Goal: Task Accomplishment & Management: Manage account settings

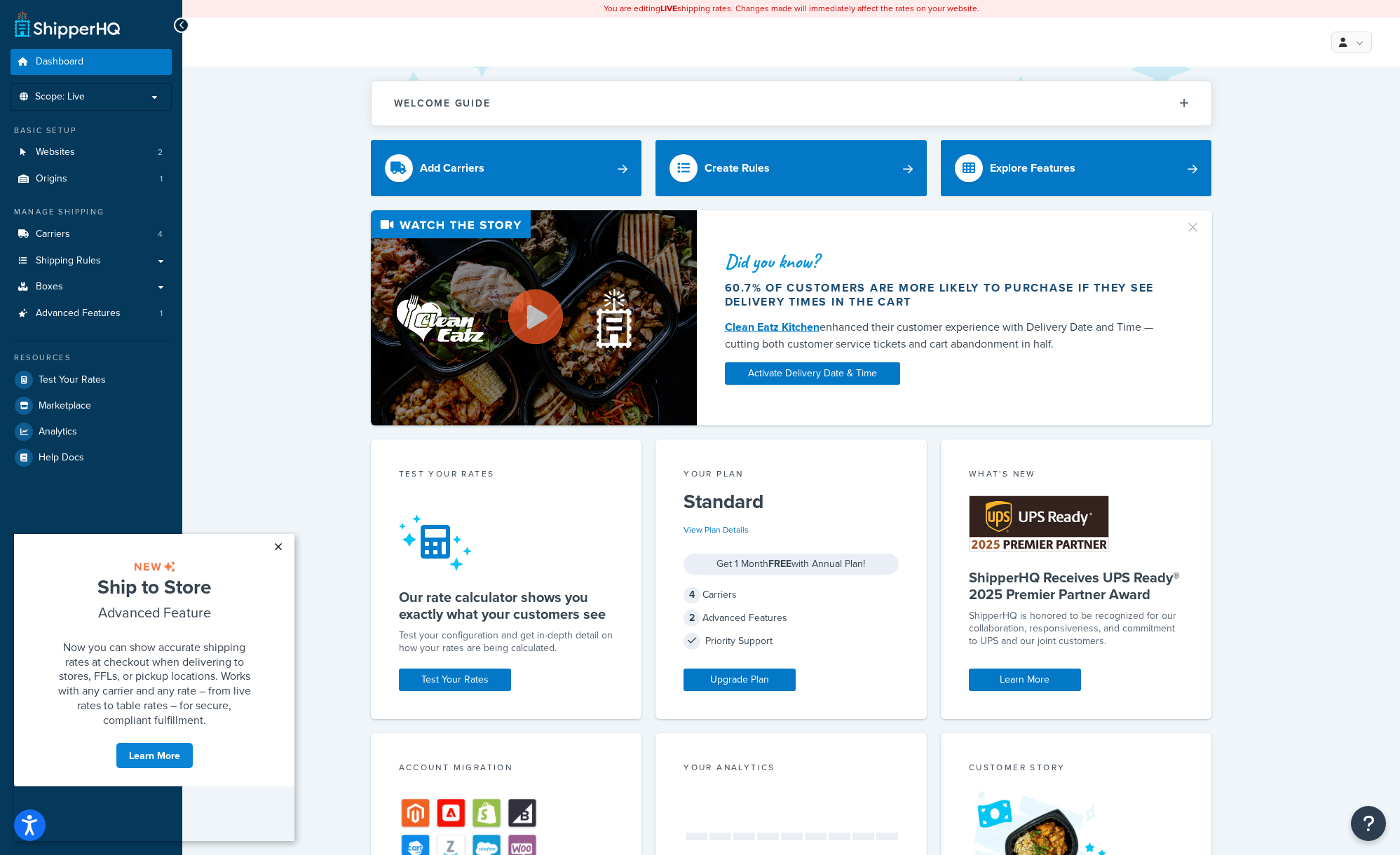
click at [283, 545] on link "×" at bounding box center [277, 547] width 25 height 25
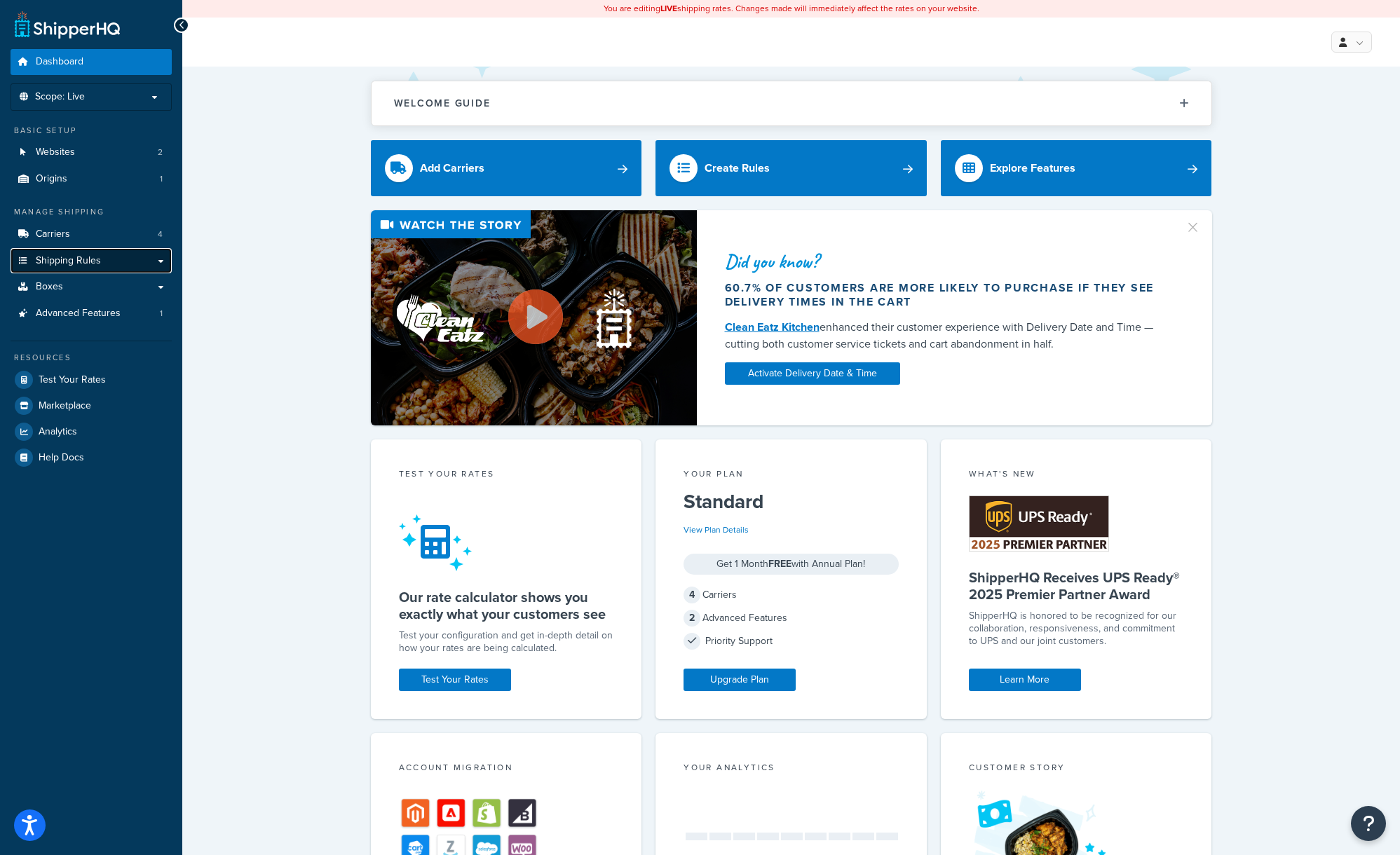
click at [129, 263] on link "Shipping Rules" at bounding box center [91, 260] width 162 height 26
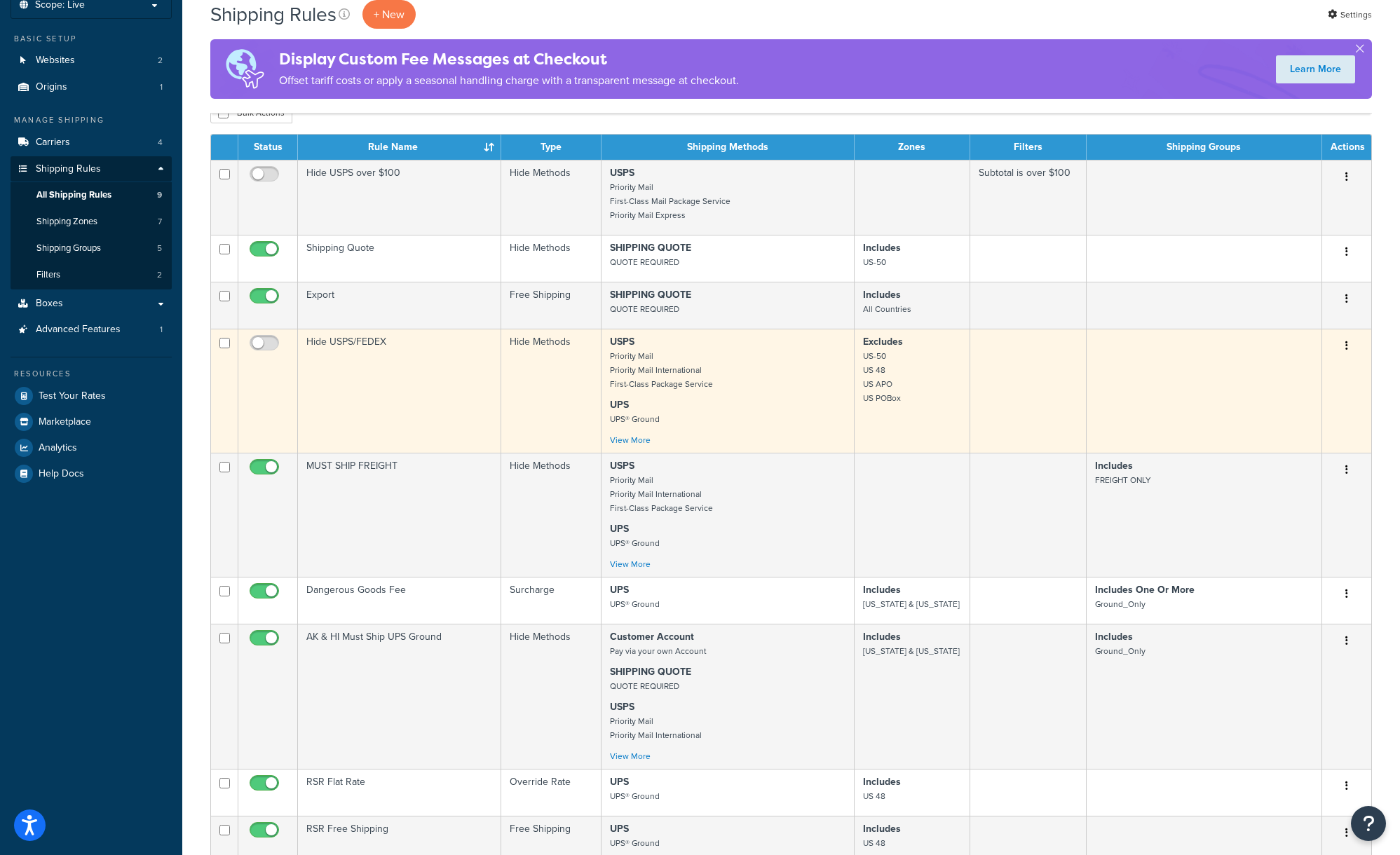
scroll to position [101, 0]
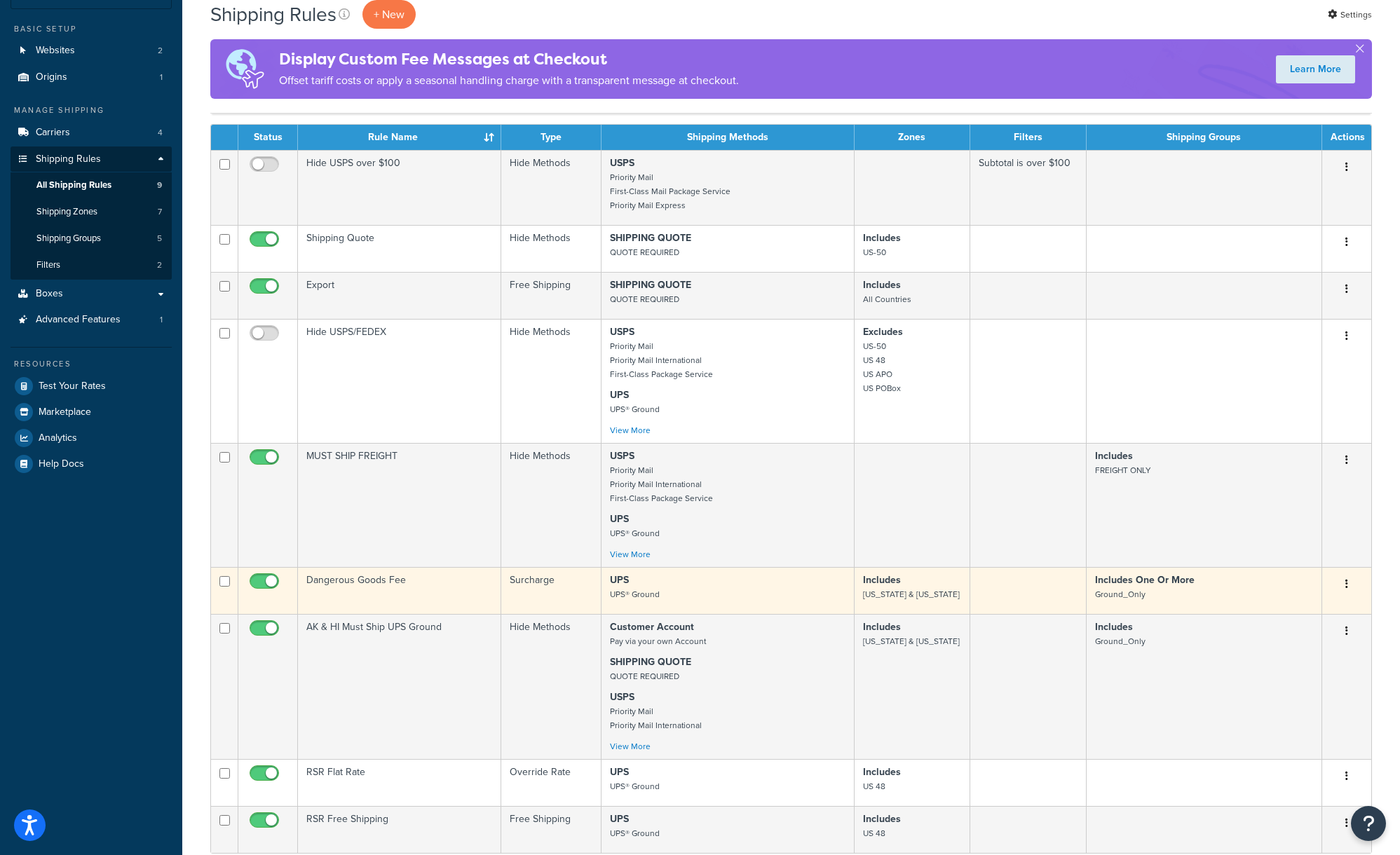
click at [429, 587] on td "Dangerous Goods Fee" at bounding box center [399, 591] width 203 height 47
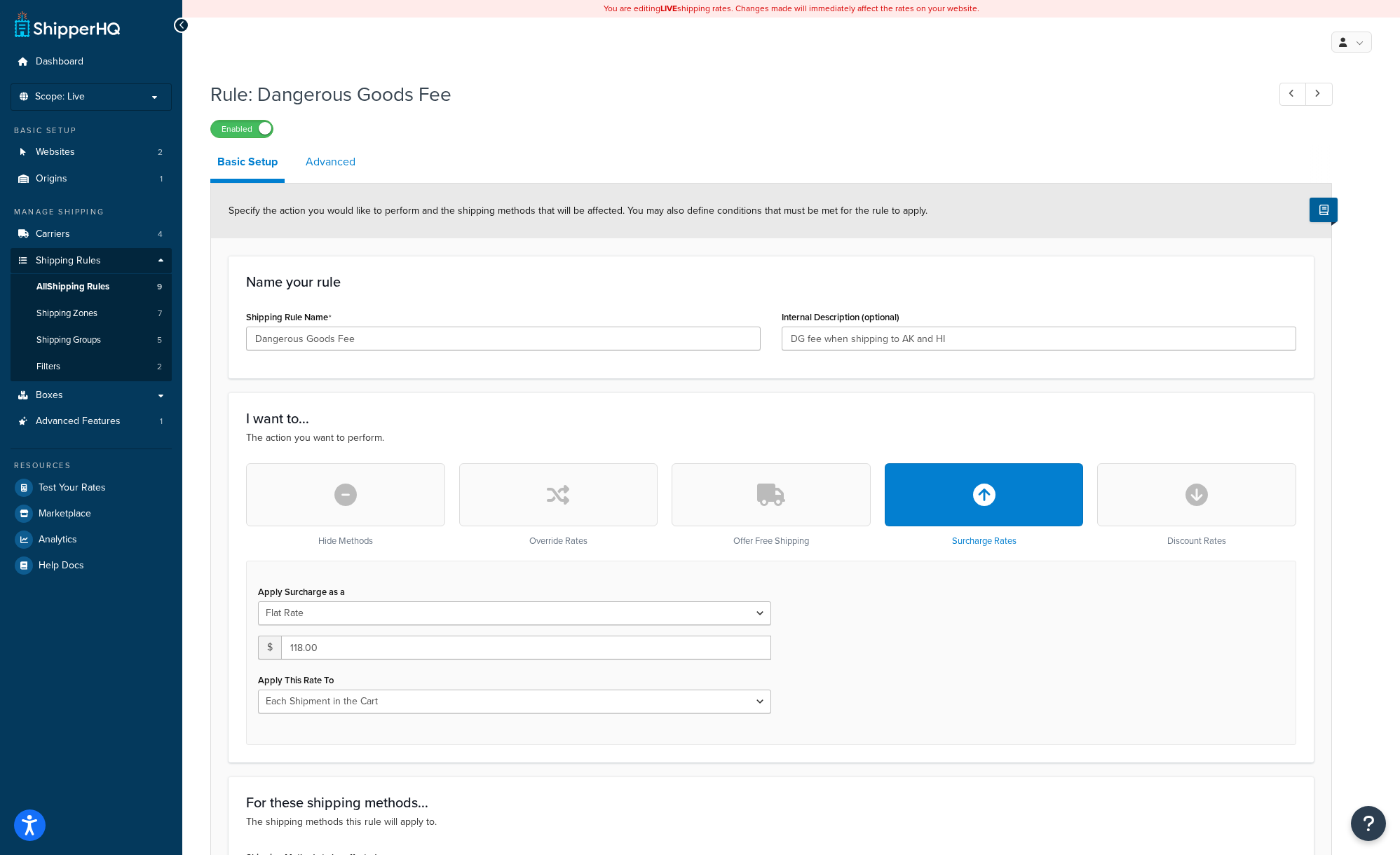
click at [330, 162] on link "Advanced" at bounding box center [330, 162] width 63 height 34
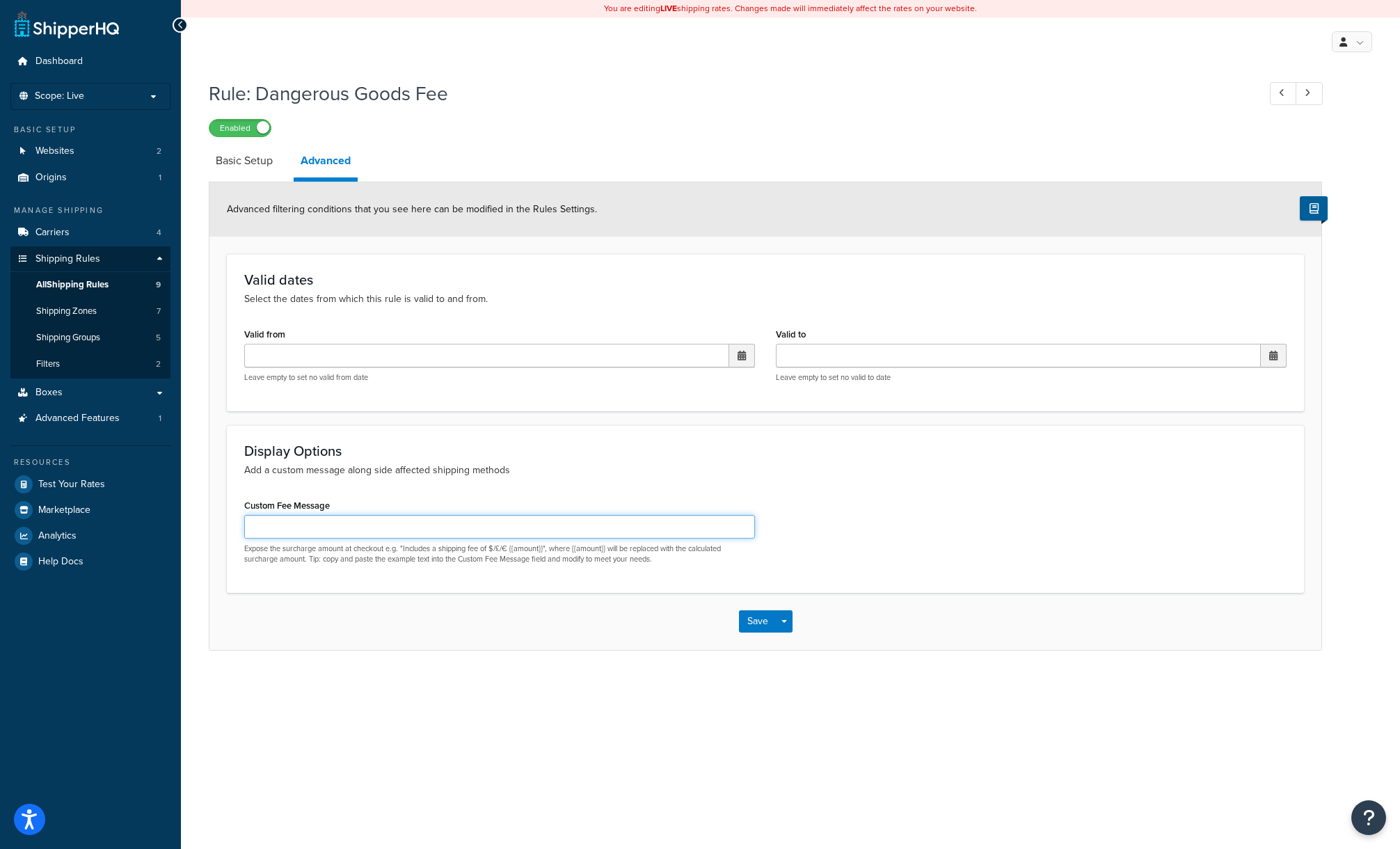
click at [410, 527] on input "Custom Fee Message" at bounding box center [499, 527] width 510 height 24
type input "Includes a Dangerous Good Fee of $118"
click at [226, 160] on link "Basic Setup" at bounding box center [244, 161] width 71 height 34
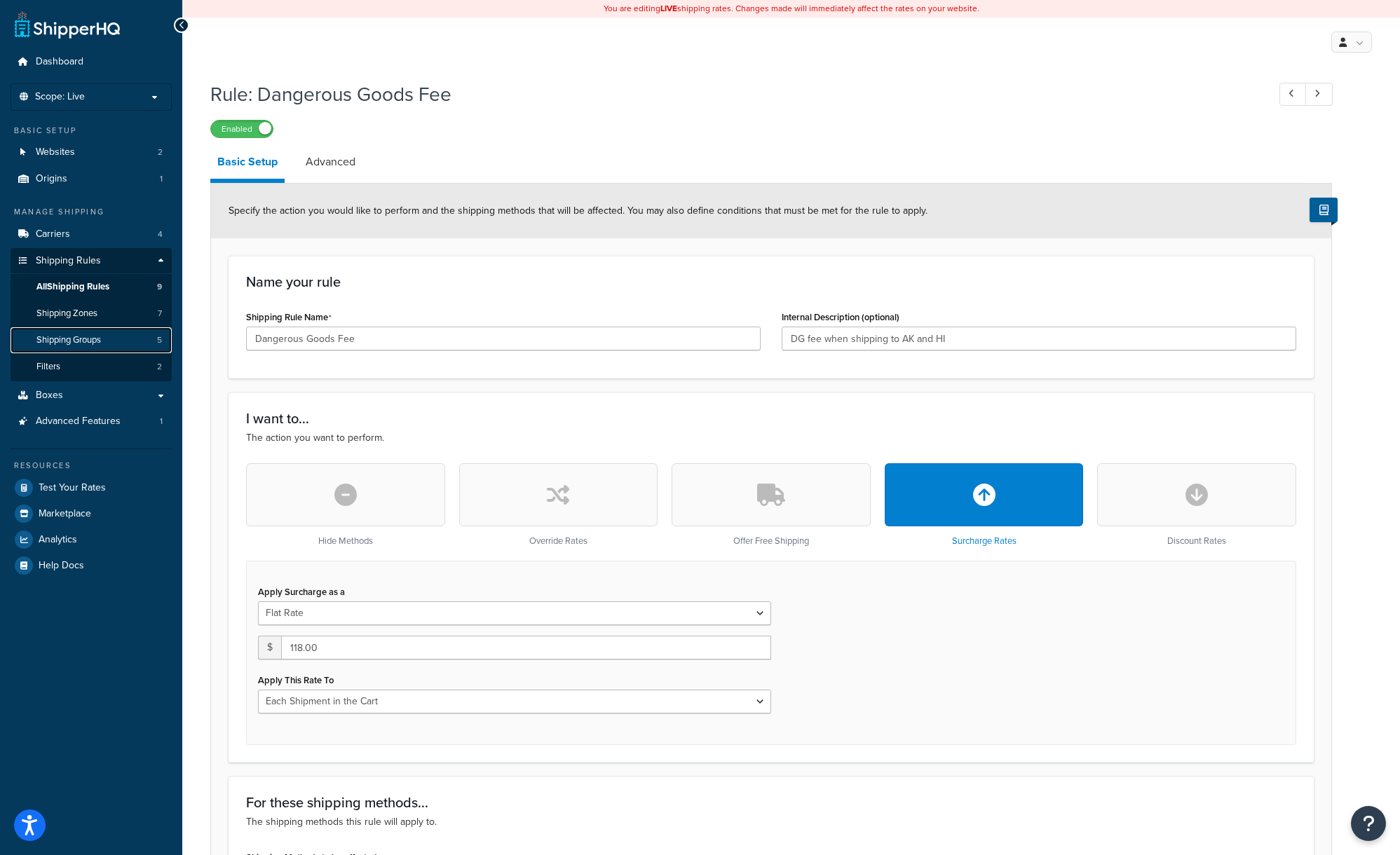
click at [104, 339] on link "Shipping Groups 5" at bounding box center [91, 340] width 162 height 26
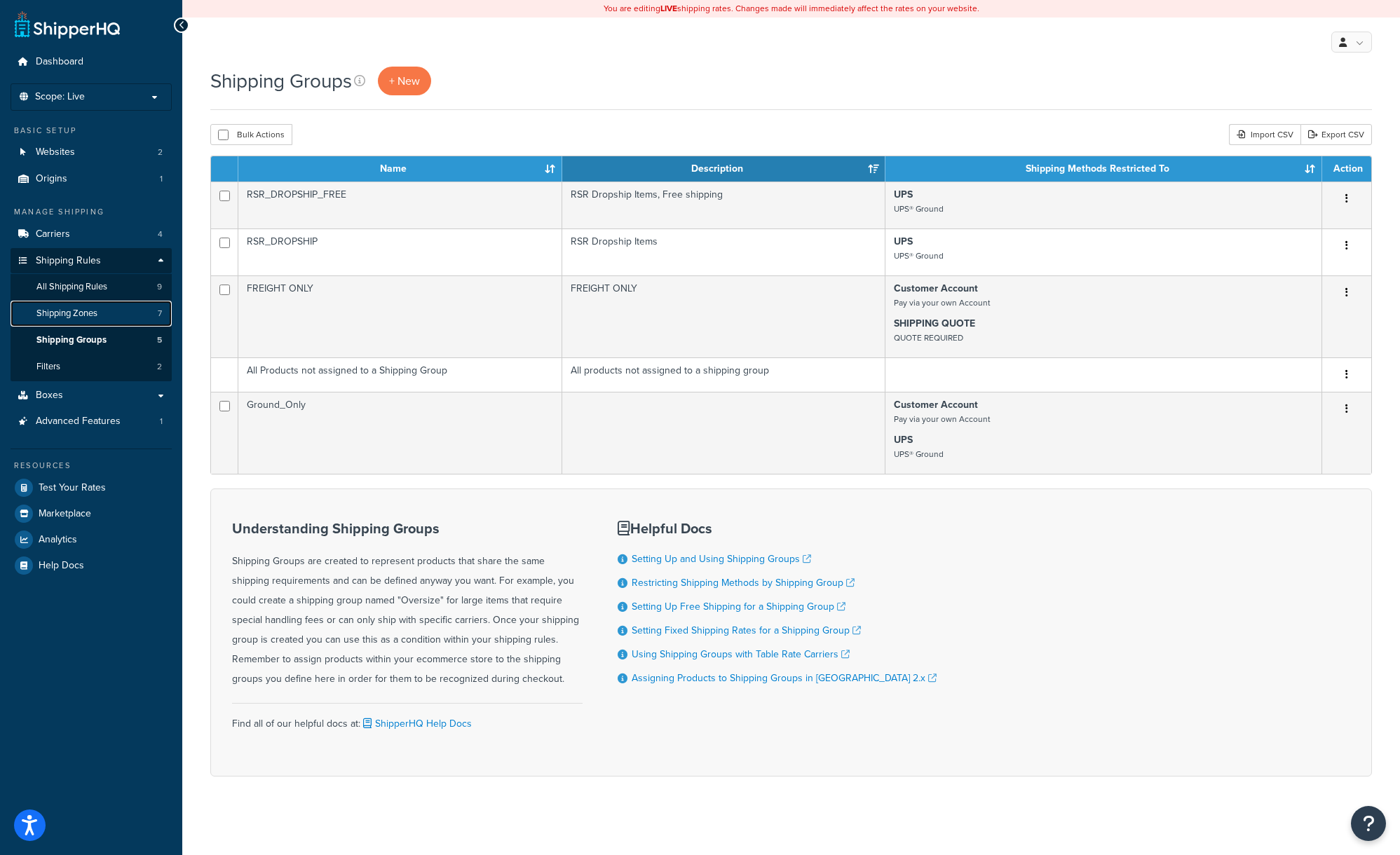
click at [74, 316] on span "Shipping Zones" at bounding box center [67, 314] width 61 height 12
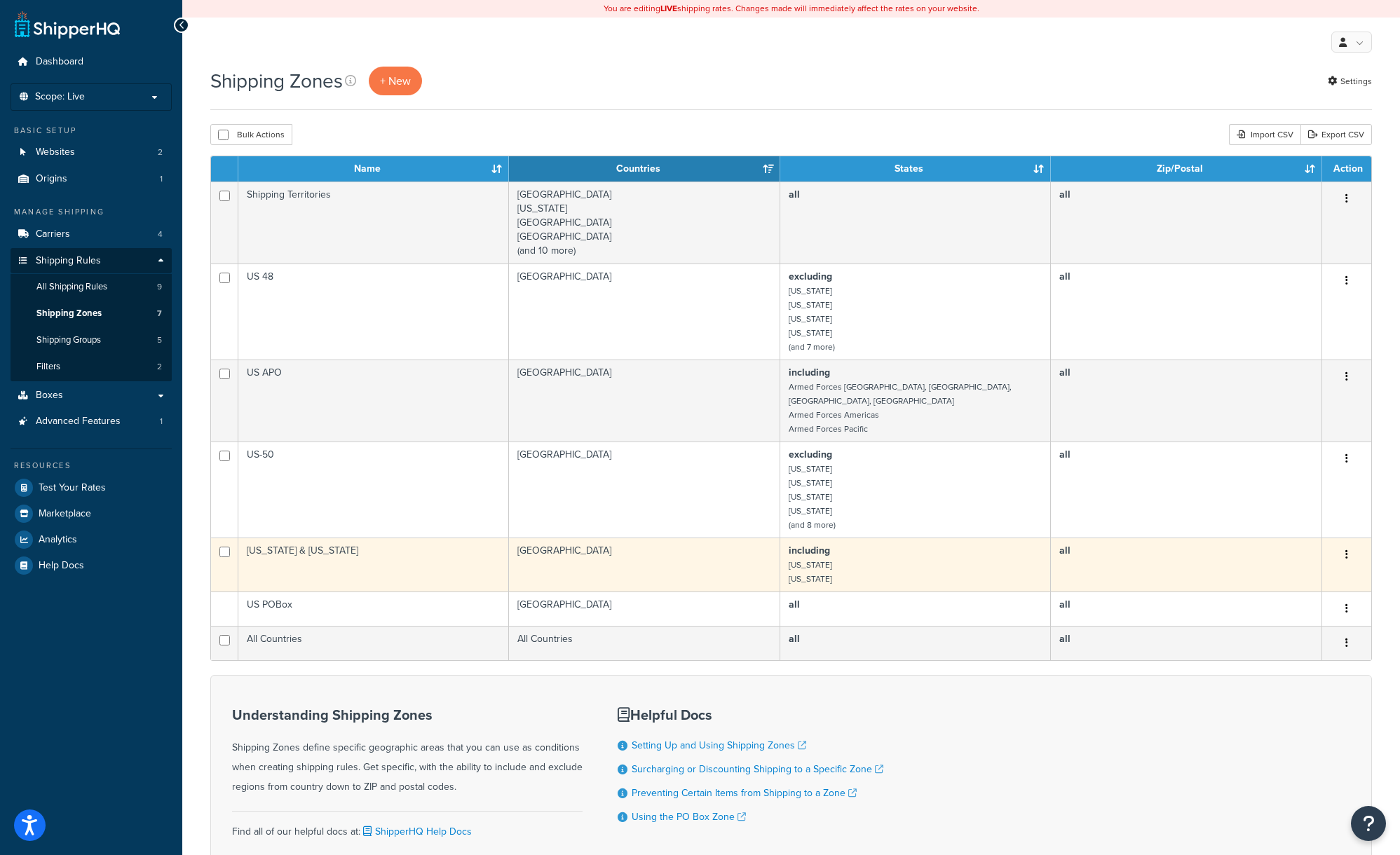
click at [458, 545] on td "[US_STATE] & [US_STATE]" at bounding box center [374, 565] width 271 height 54
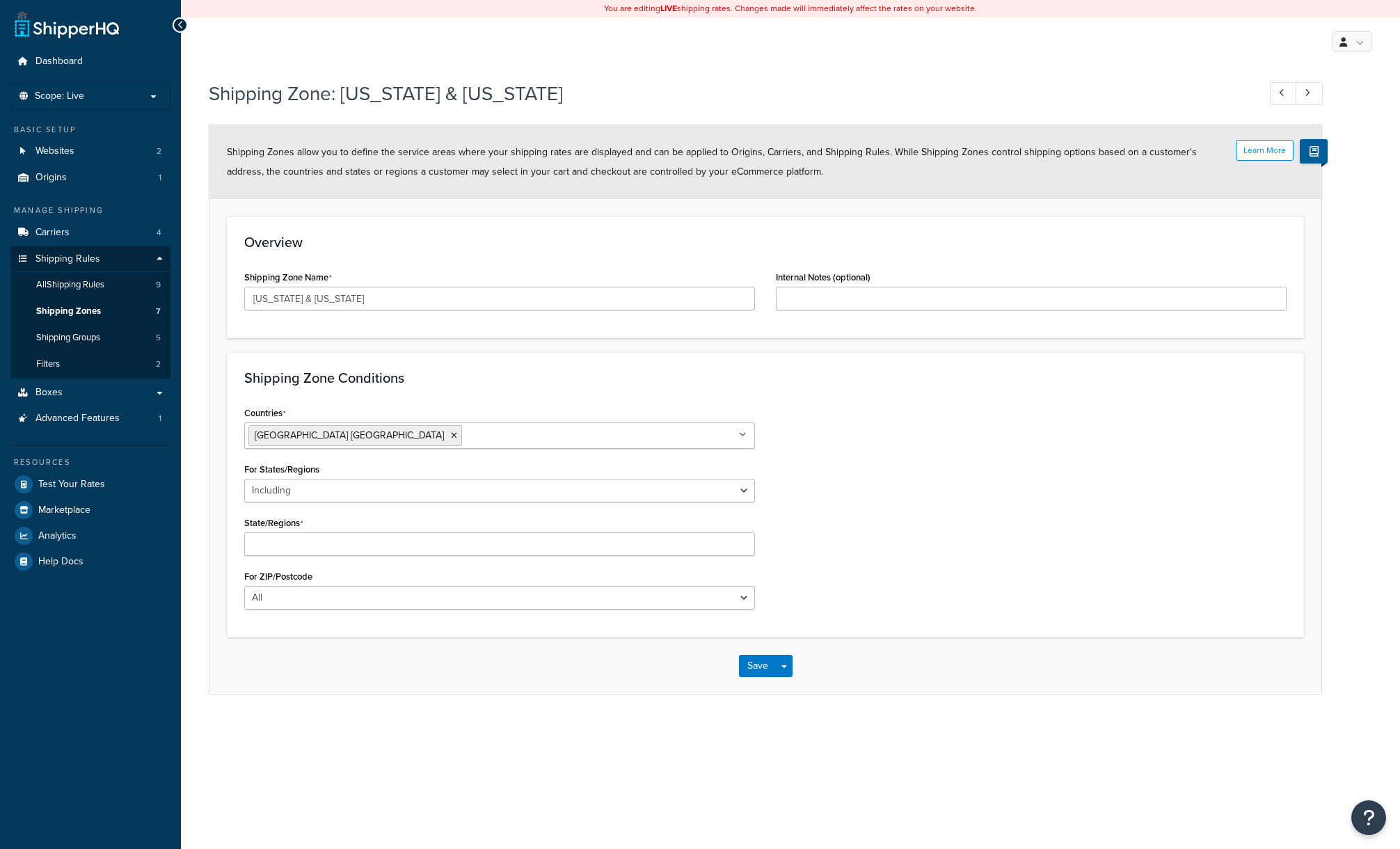
select select "including"
click at [91, 489] on span "Test Your Rates" at bounding box center [72, 485] width 67 height 12
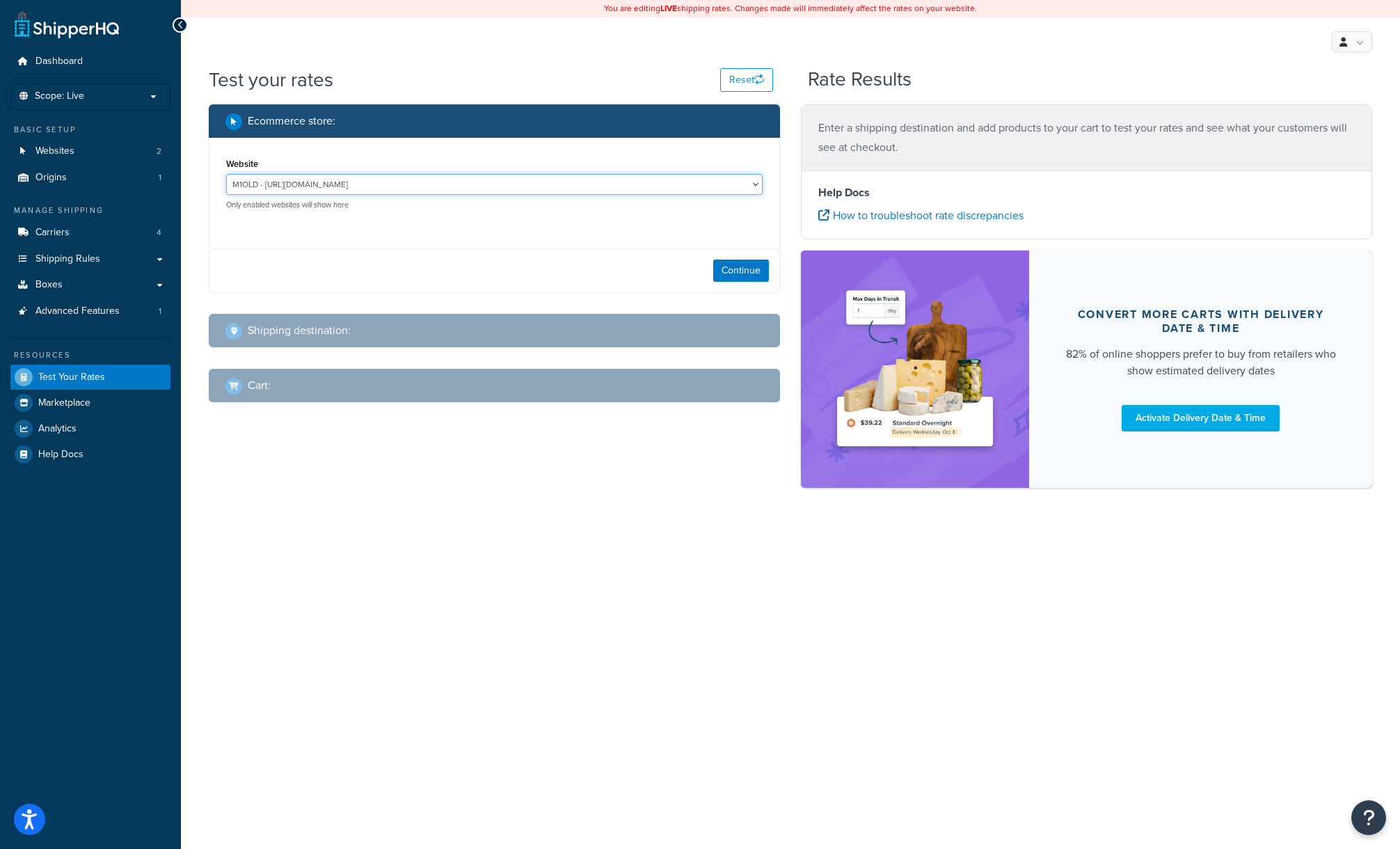
click at [371, 185] on select "M1OLD - https://m1old.radioparts.com/ Radioparts.com - https://www.radioparts.c…" at bounding box center [494, 184] width 536 height 21
select select "123b64ebe4f6a3aa23992cdec33fb3b6"
click at [226, 174] on select "M1OLD - https://m1old.radioparts.com/ Radioparts.com - https://www.radioparts.c…" at bounding box center [494, 184] width 536 height 21
click at [715, 275] on button "Continue" at bounding box center [741, 270] width 55 height 23
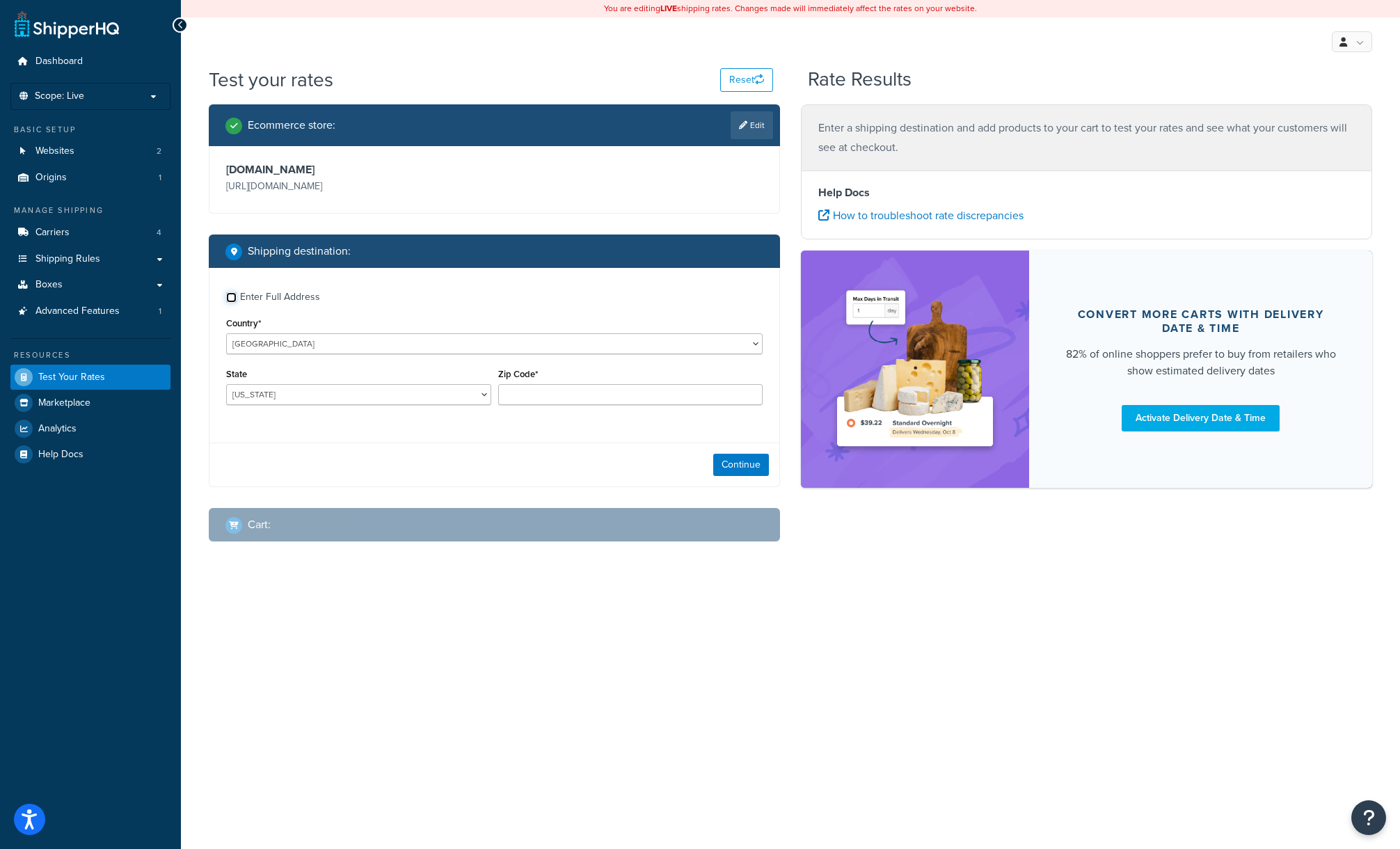
click at [230, 299] on input "Enter Full Address" at bounding box center [231, 297] width 10 height 10
checkbox input "true"
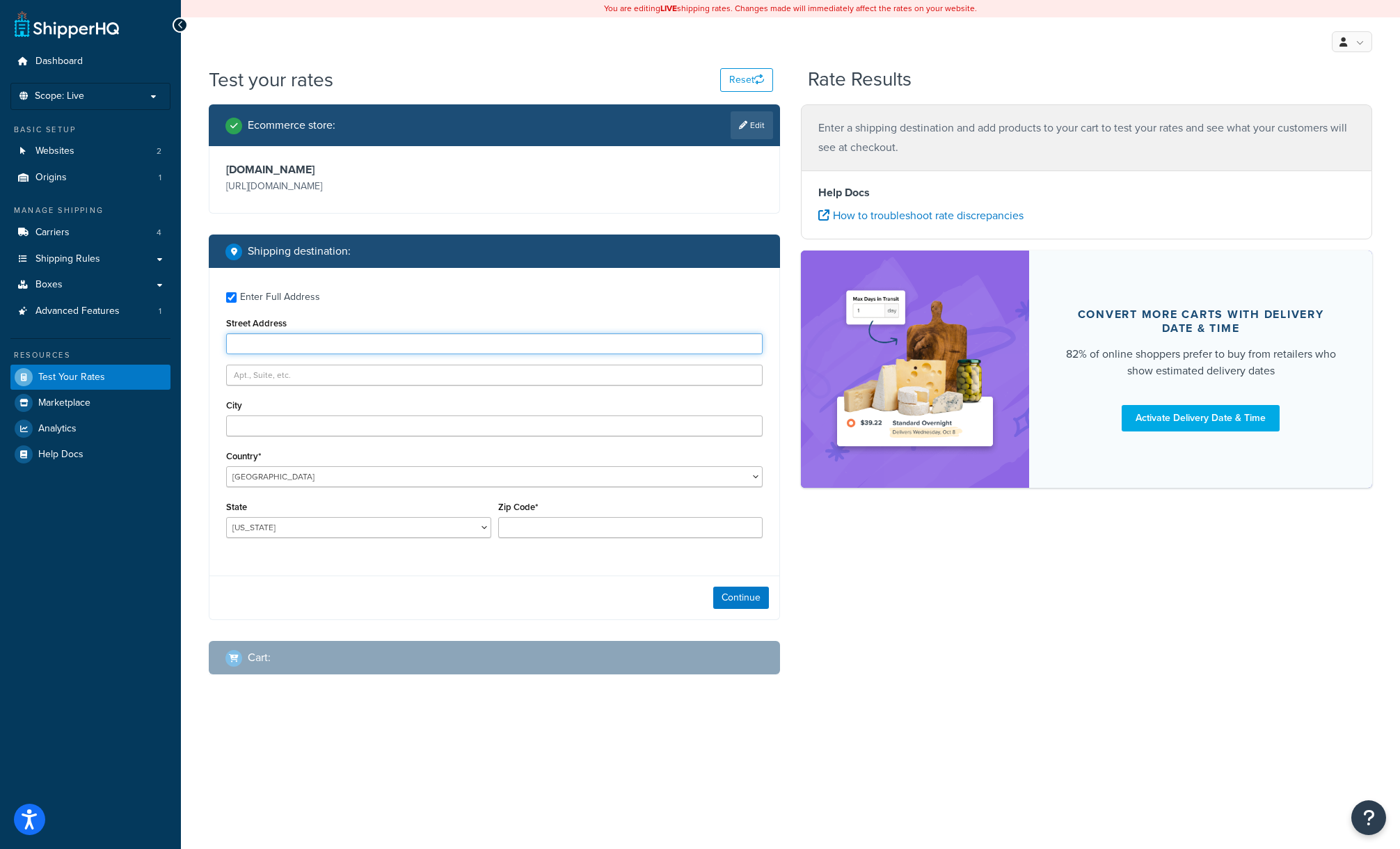
click at [299, 343] on input "Street Address" at bounding box center [494, 343] width 536 height 21
paste input "Bldg 603 Barracks Road"
type input "Bldg 603 Barracks Road"
click at [289, 427] on input "City" at bounding box center [494, 426] width 536 height 21
paste input "Ewa Beach"
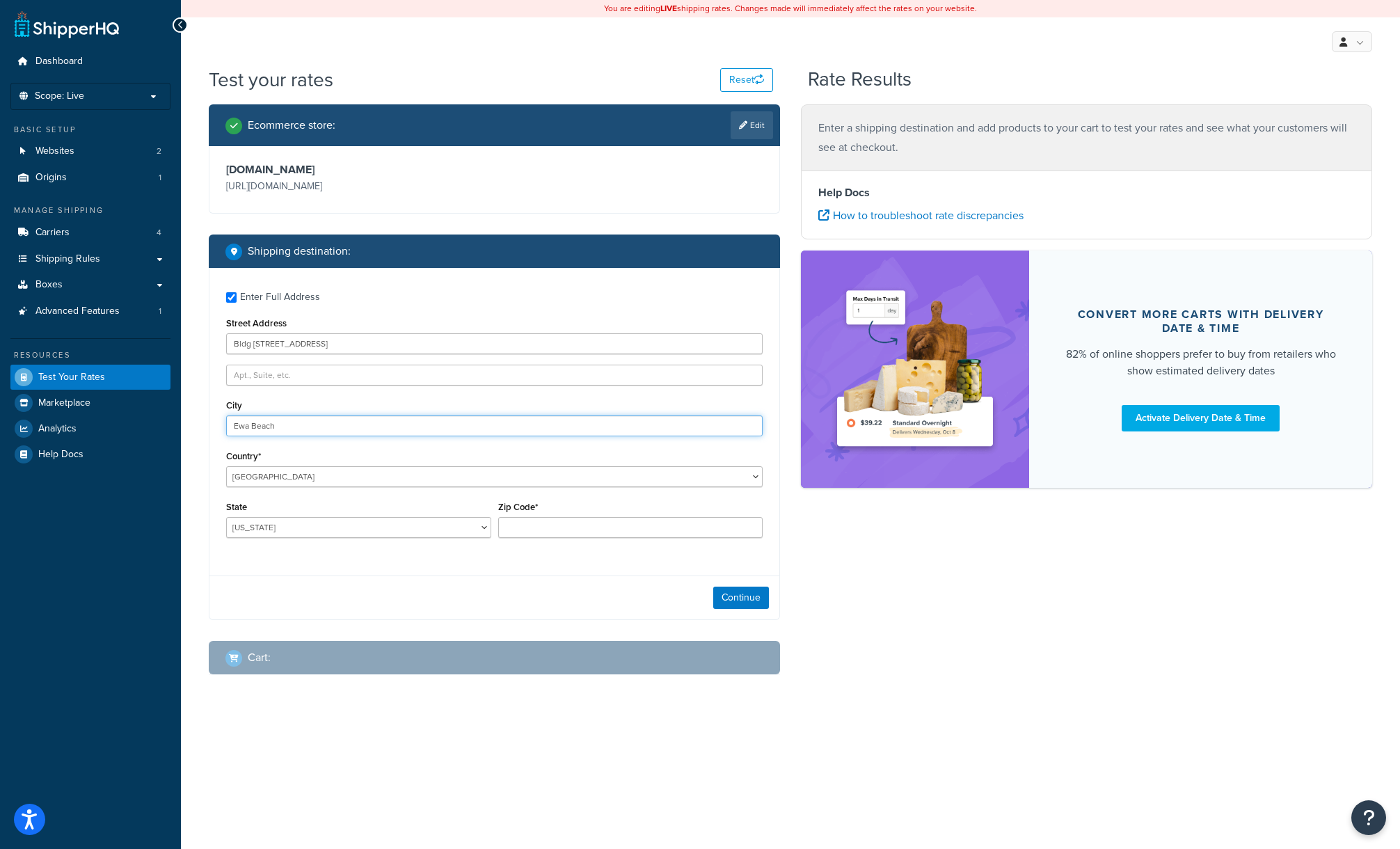
type input "Ewa Beach"
click at [319, 531] on select "Alabama Alaska American Samoa Arizona Arkansas Armed Forces Americas Armed Forc…" at bounding box center [358, 527] width 265 height 21
select select "HI"
click at [226, 517] on select "Alabama Alaska American Samoa Arizona Arkansas Armed Forces Americas Armed Forc…" at bounding box center [358, 527] width 265 height 21
click at [574, 517] on input "Zip Code*" at bounding box center [630, 527] width 265 height 21
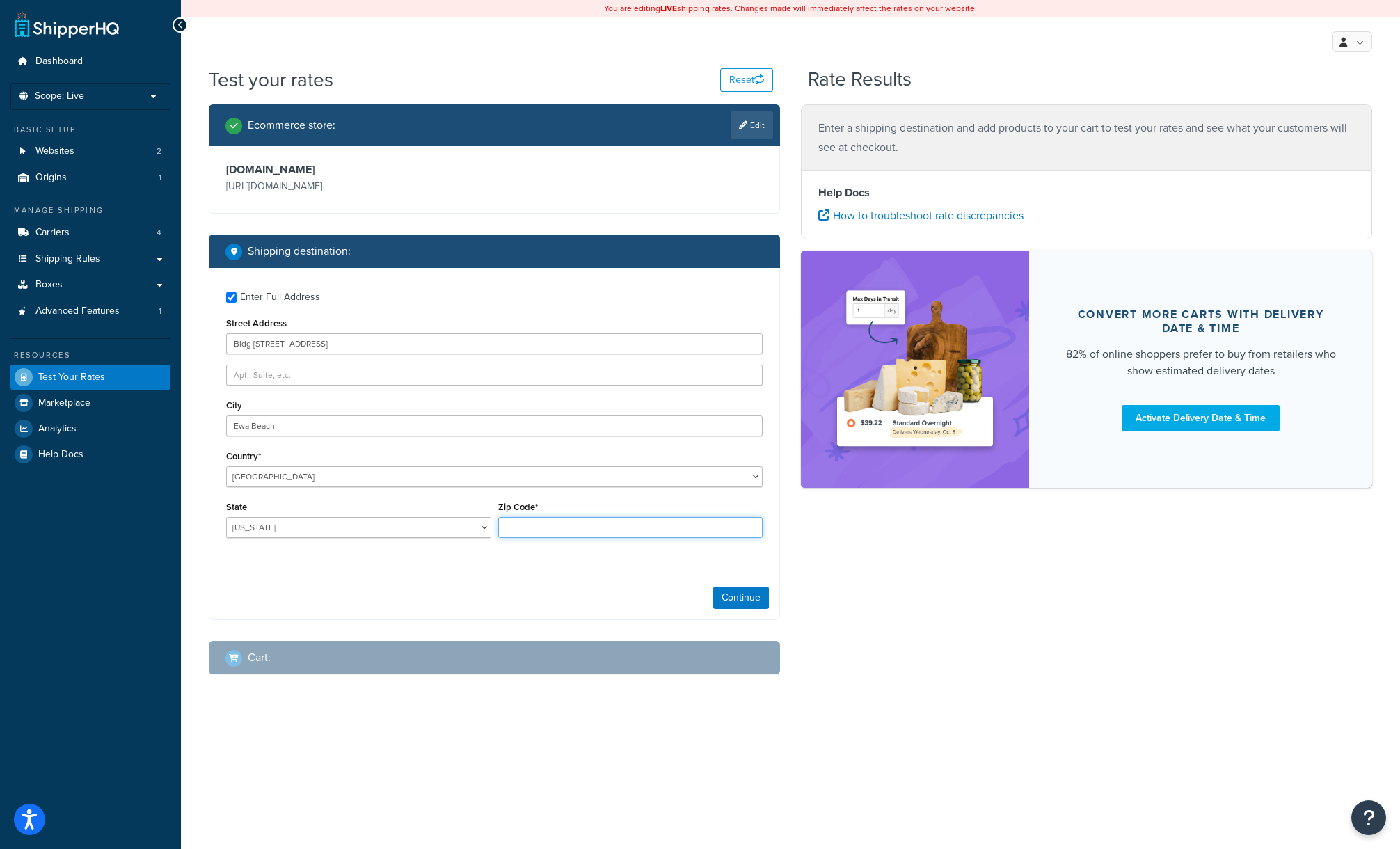
paste input "96706"
type input "96706"
click at [508, 584] on div "Continue" at bounding box center [494, 597] width 570 height 44
click at [744, 600] on button "Continue" at bounding box center [741, 598] width 55 height 23
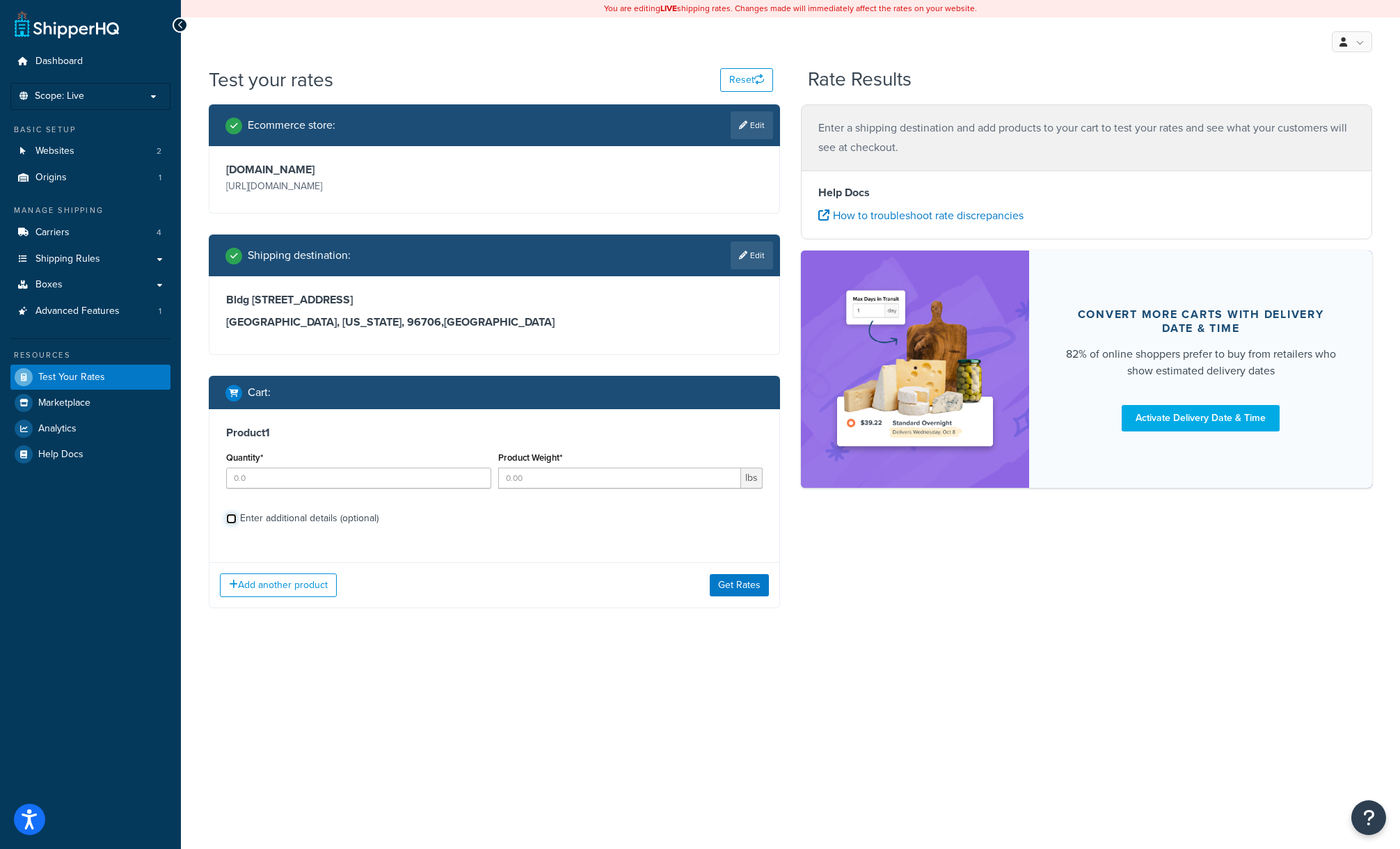
click at [229, 519] on input "Enter additional details (optional)" at bounding box center [231, 519] width 10 height 10
checkbox input "true"
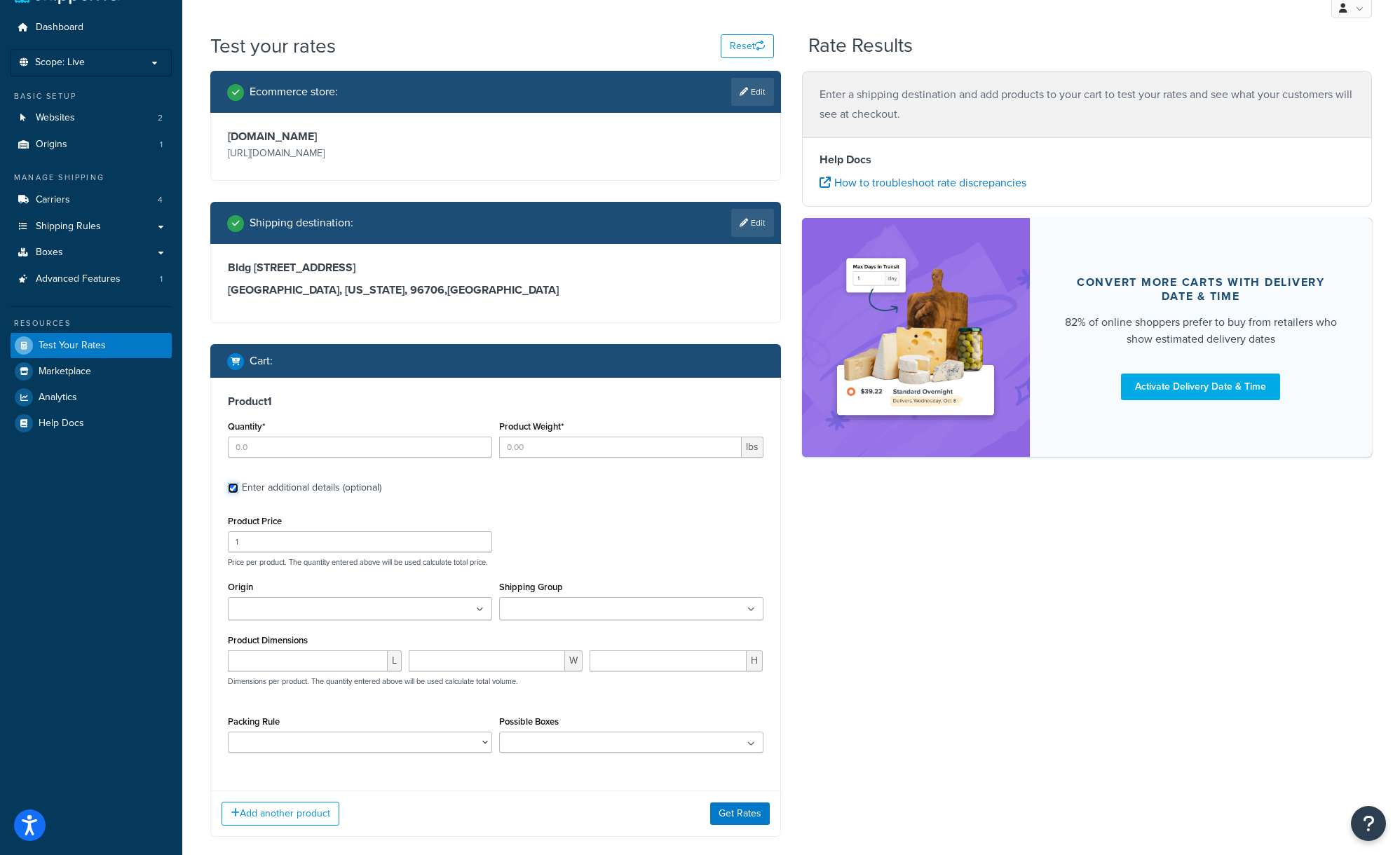
scroll to position [106, 0]
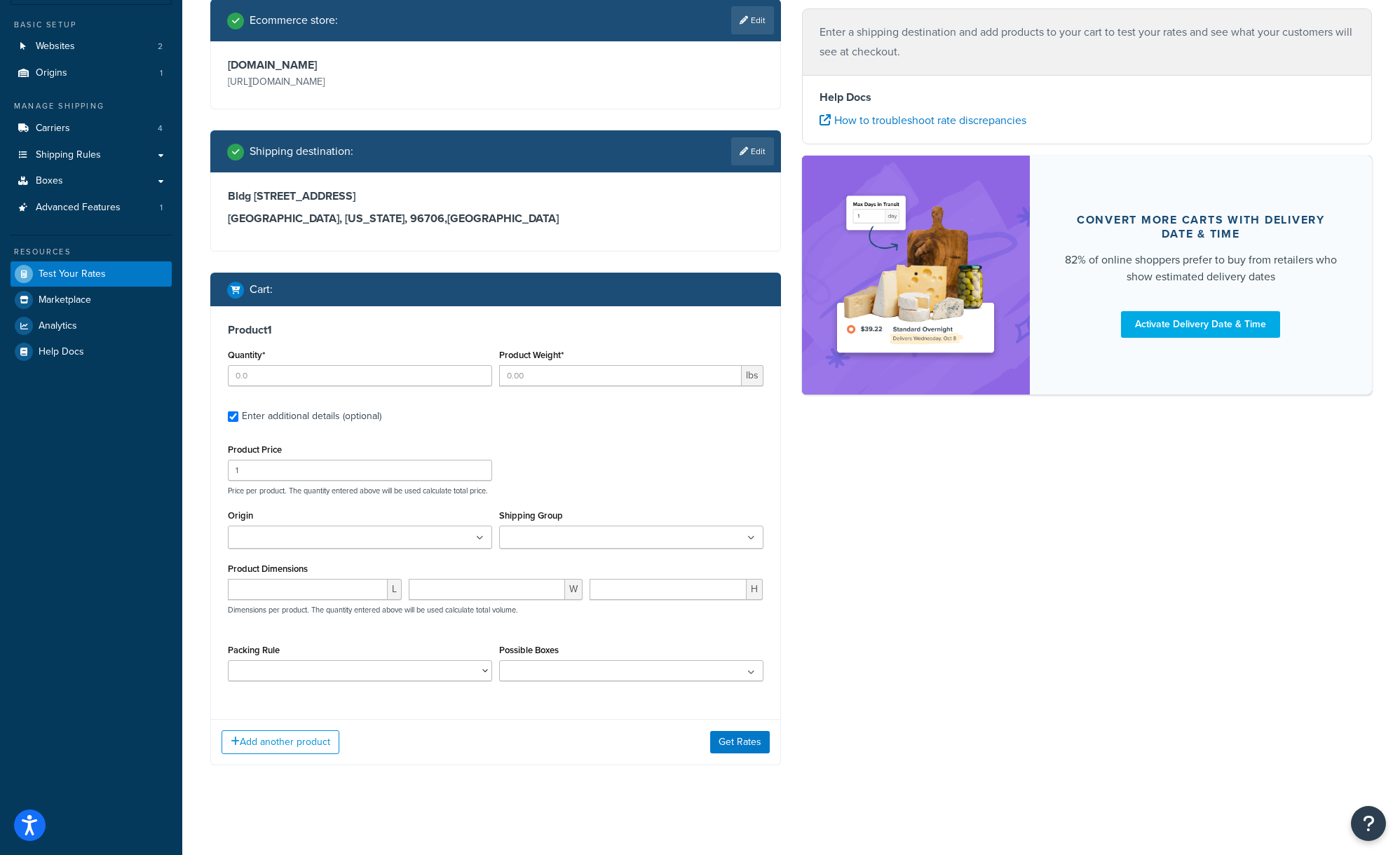
click at [627, 528] on ul at bounding box center [631, 537] width 264 height 23
click at [453, 566] on div "Product Dimensions L W H Dimensions per product. The quantity entered above wil…" at bounding box center [495, 599] width 535 height 71
click at [379, 537] on ul at bounding box center [360, 537] width 264 height 23
click at [294, 368] on input "Quantity*" at bounding box center [360, 375] width 264 height 21
type input "6"
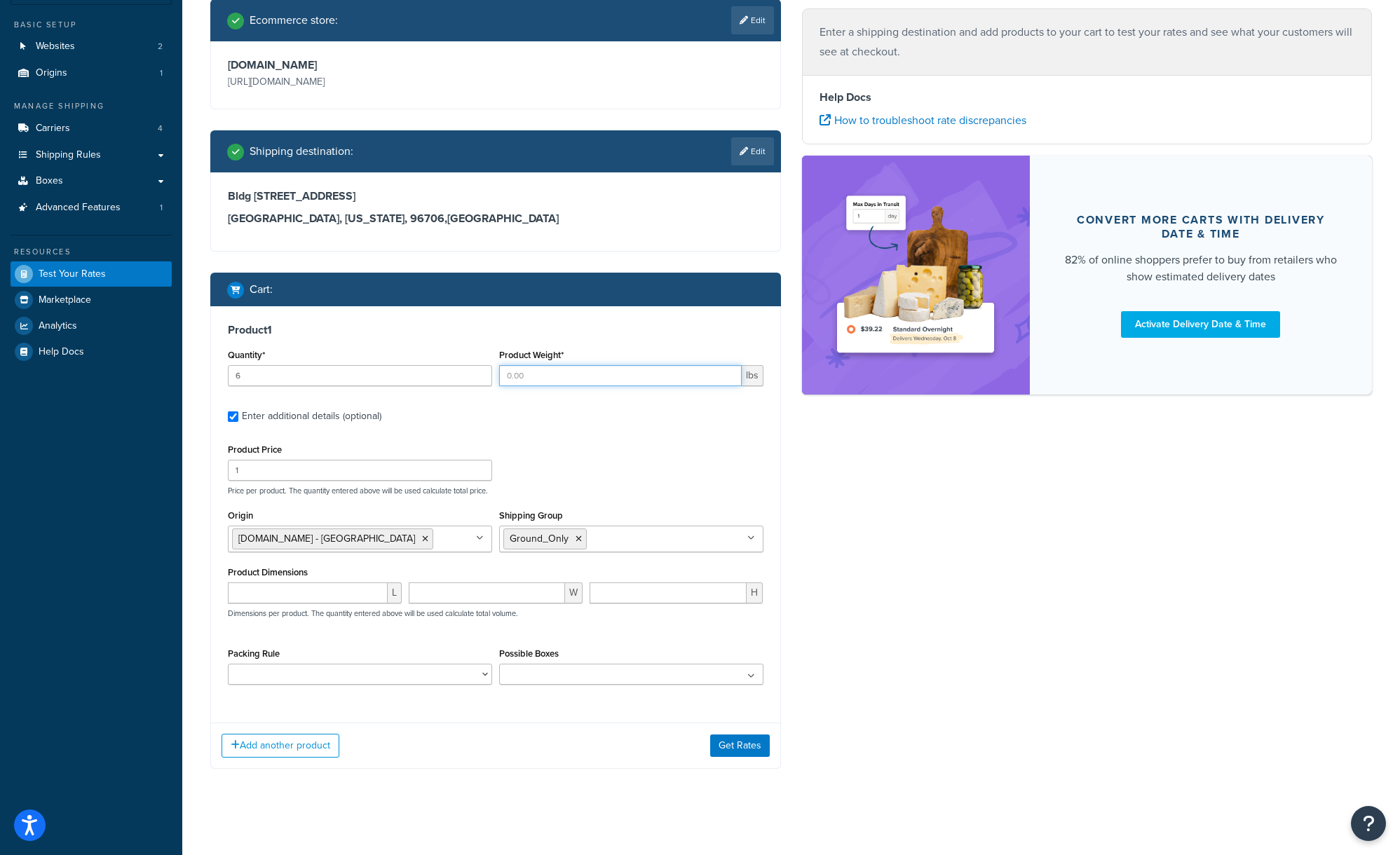
click at [601, 375] on input "Product Weight*" at bounding box center [620, 375] width 243 height 21
type input "6"
click at [563, 448] on div "Product Price 1 Price per product. The quantity entered above will be used calc…" at bounding box center [496, 468] width 543 height 55
click at [744, 744] on button "Get Rates" at bounding box center [740, 746] width 59 height 23
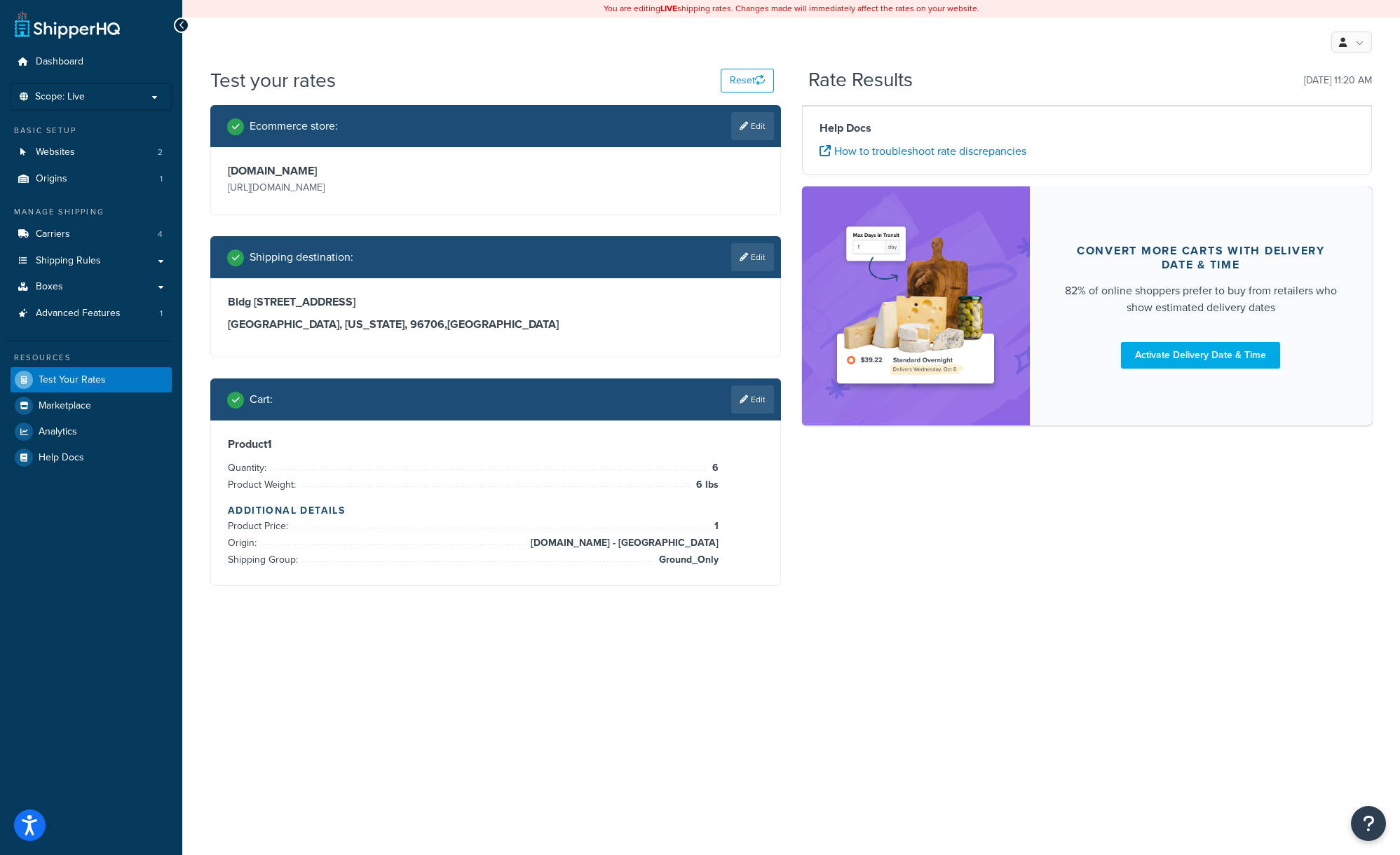
scroll to position [0, 0]
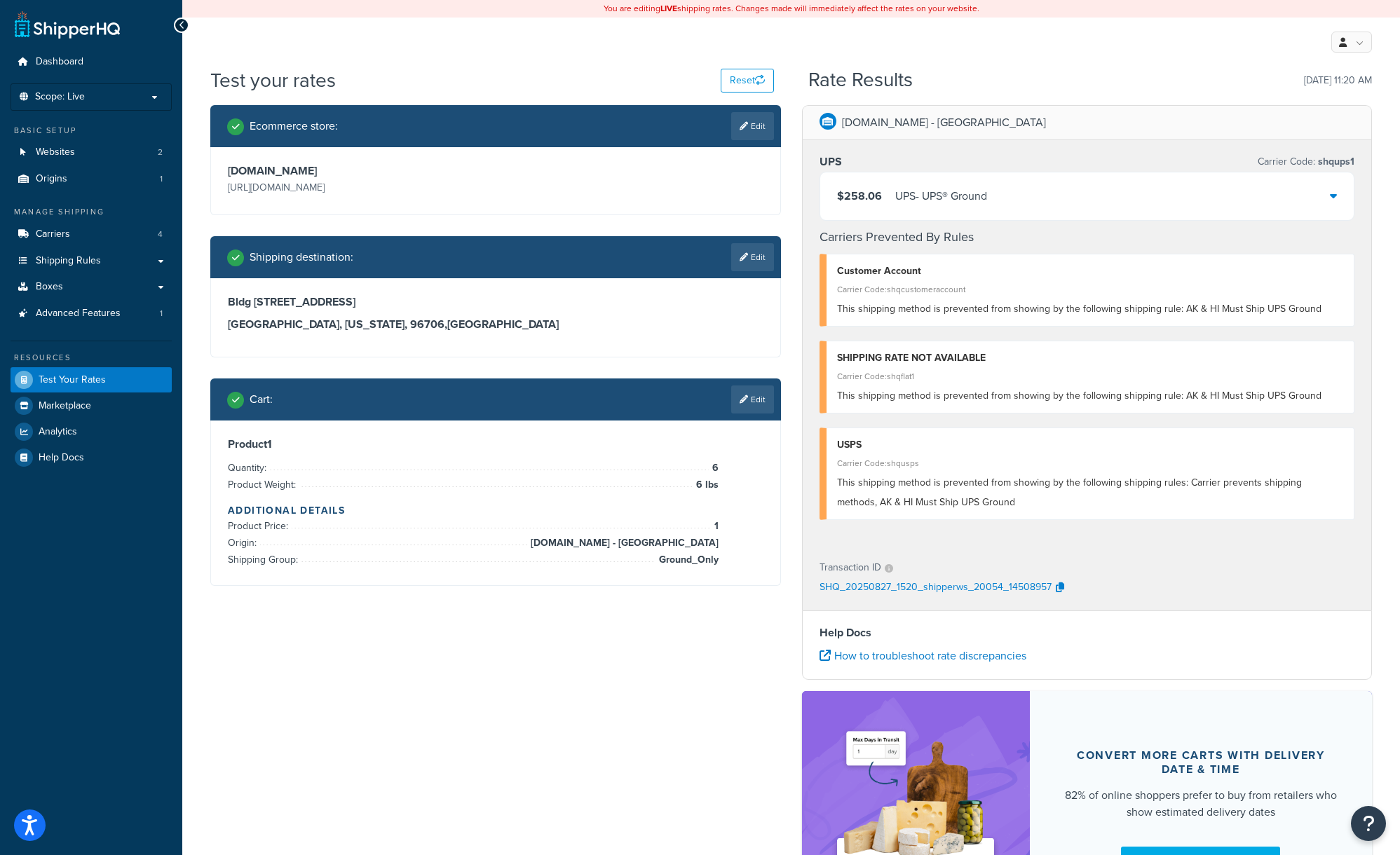
click at [1337, 197] on icon at bounding box center [1333, 195] width 7 height 11
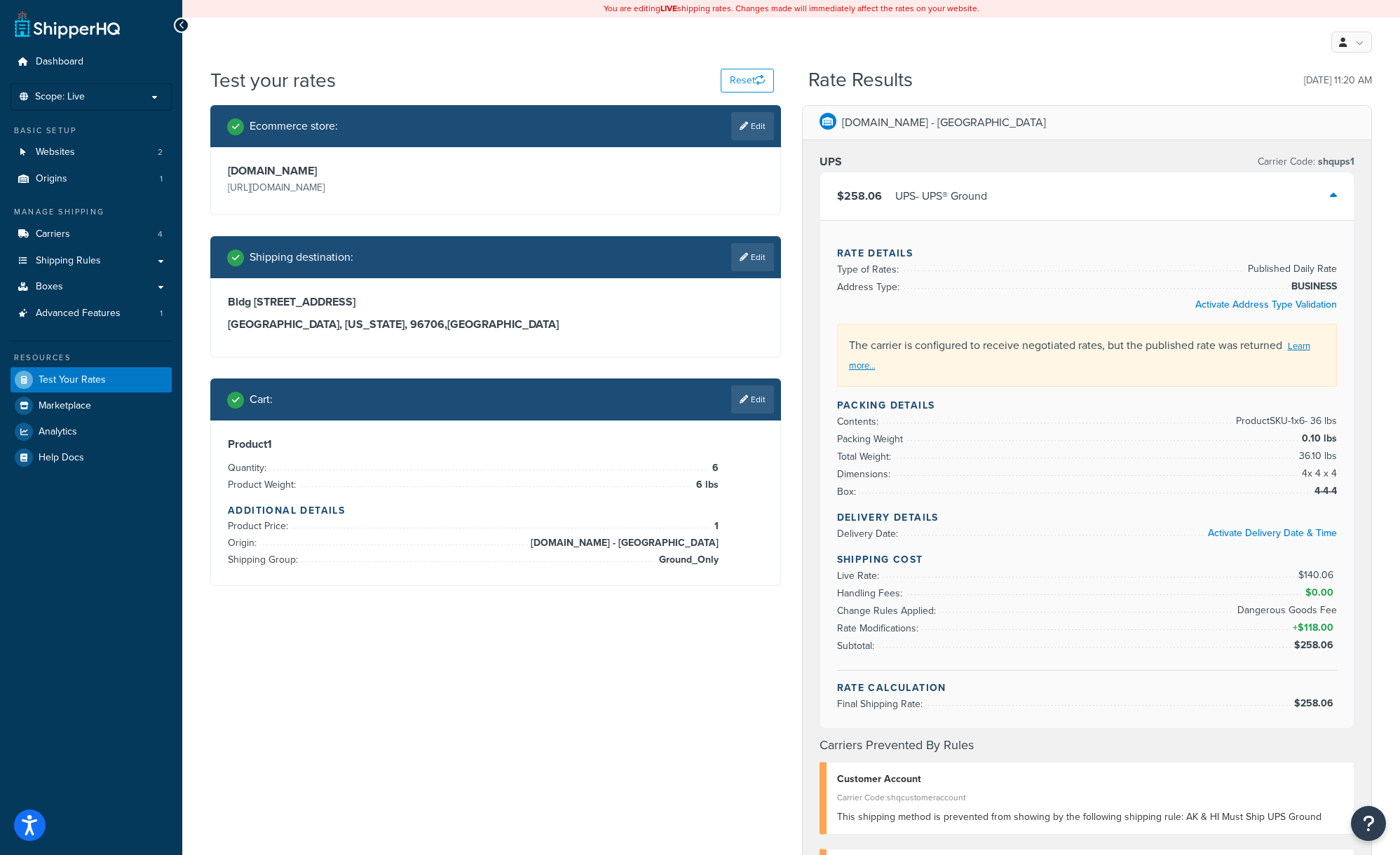
select select "including"
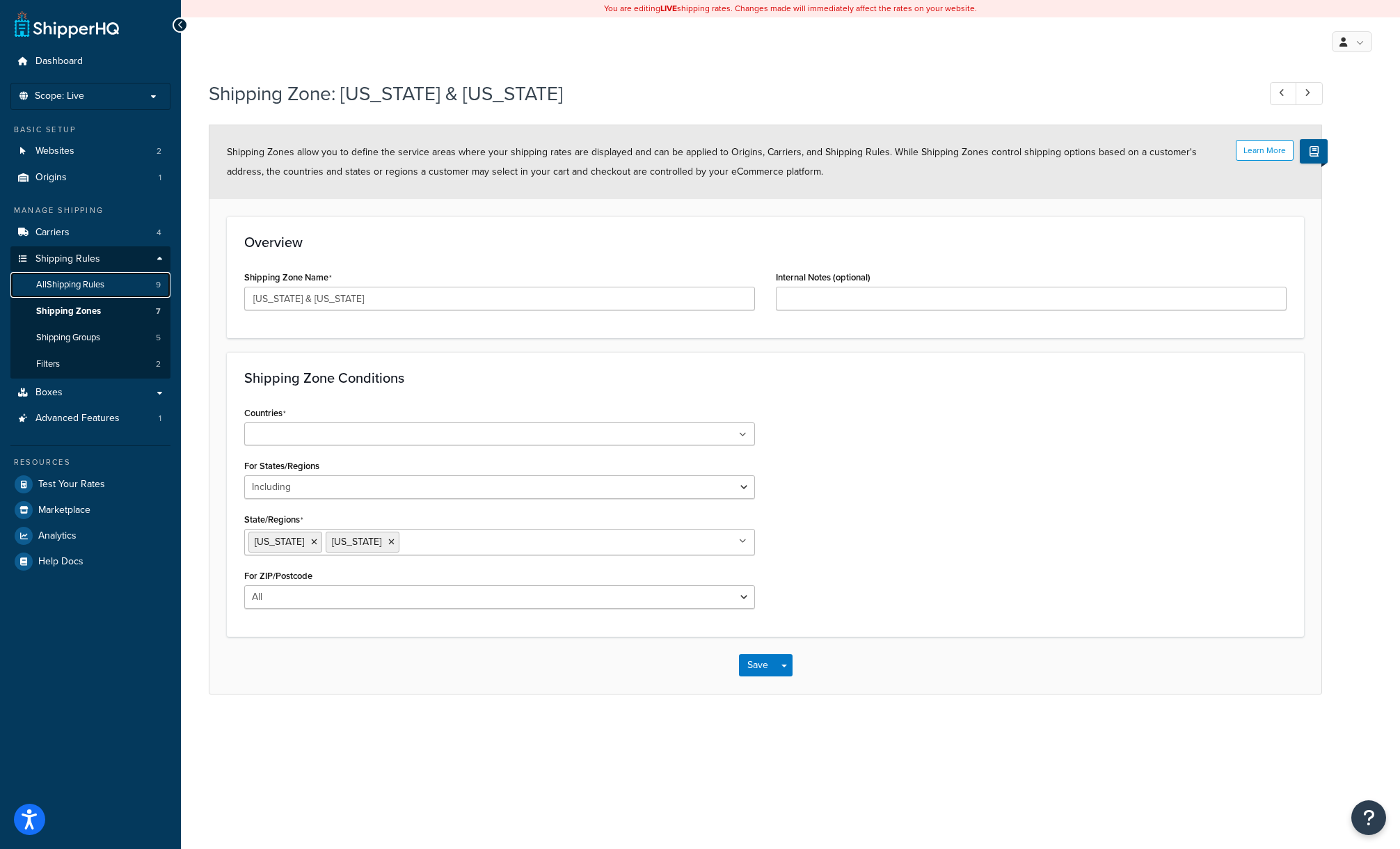
click at [81, 286] on span "All Shipping Rules" at bounding box center [70, 285] width 68 height 12
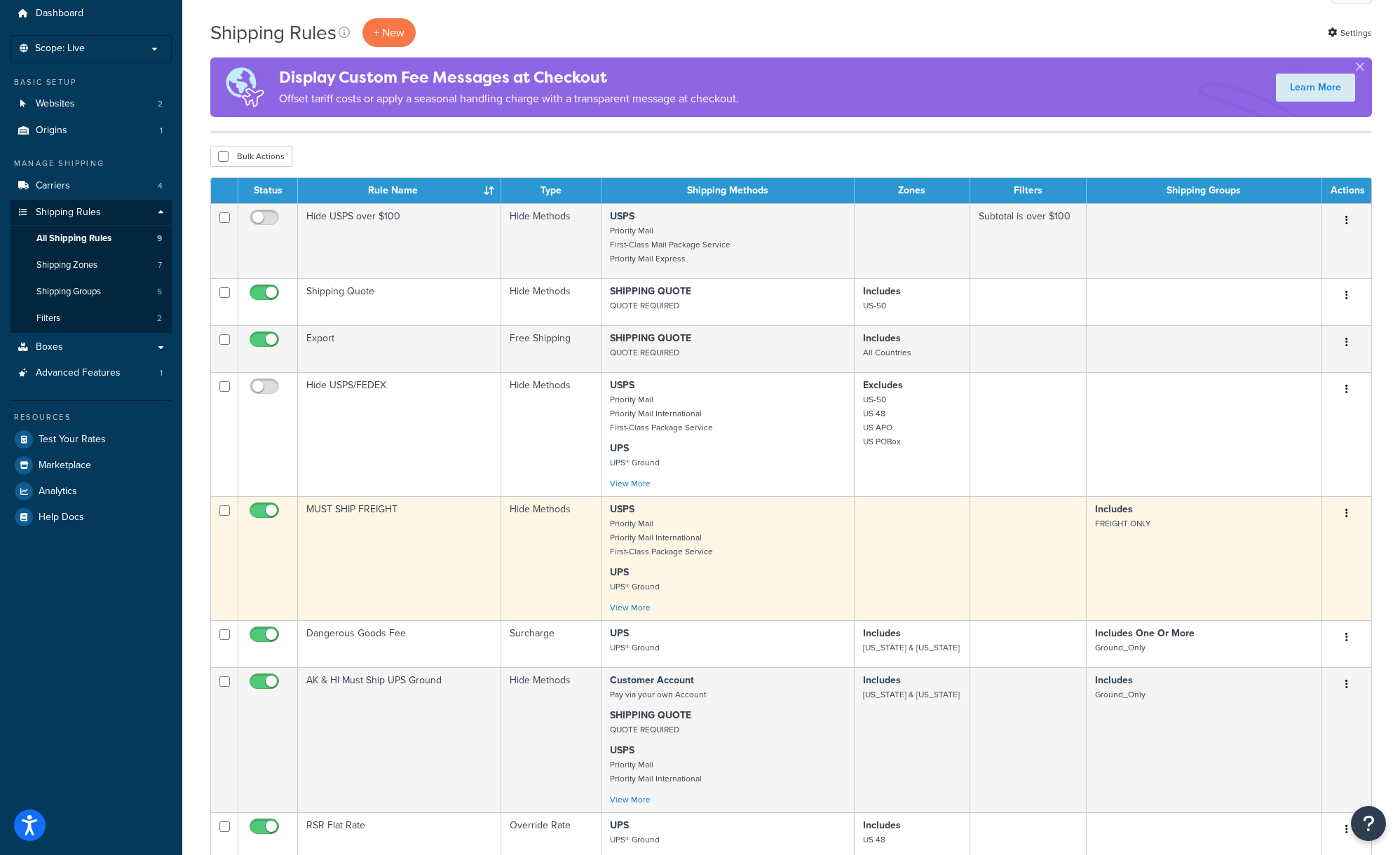
scroll to position [80, 0]
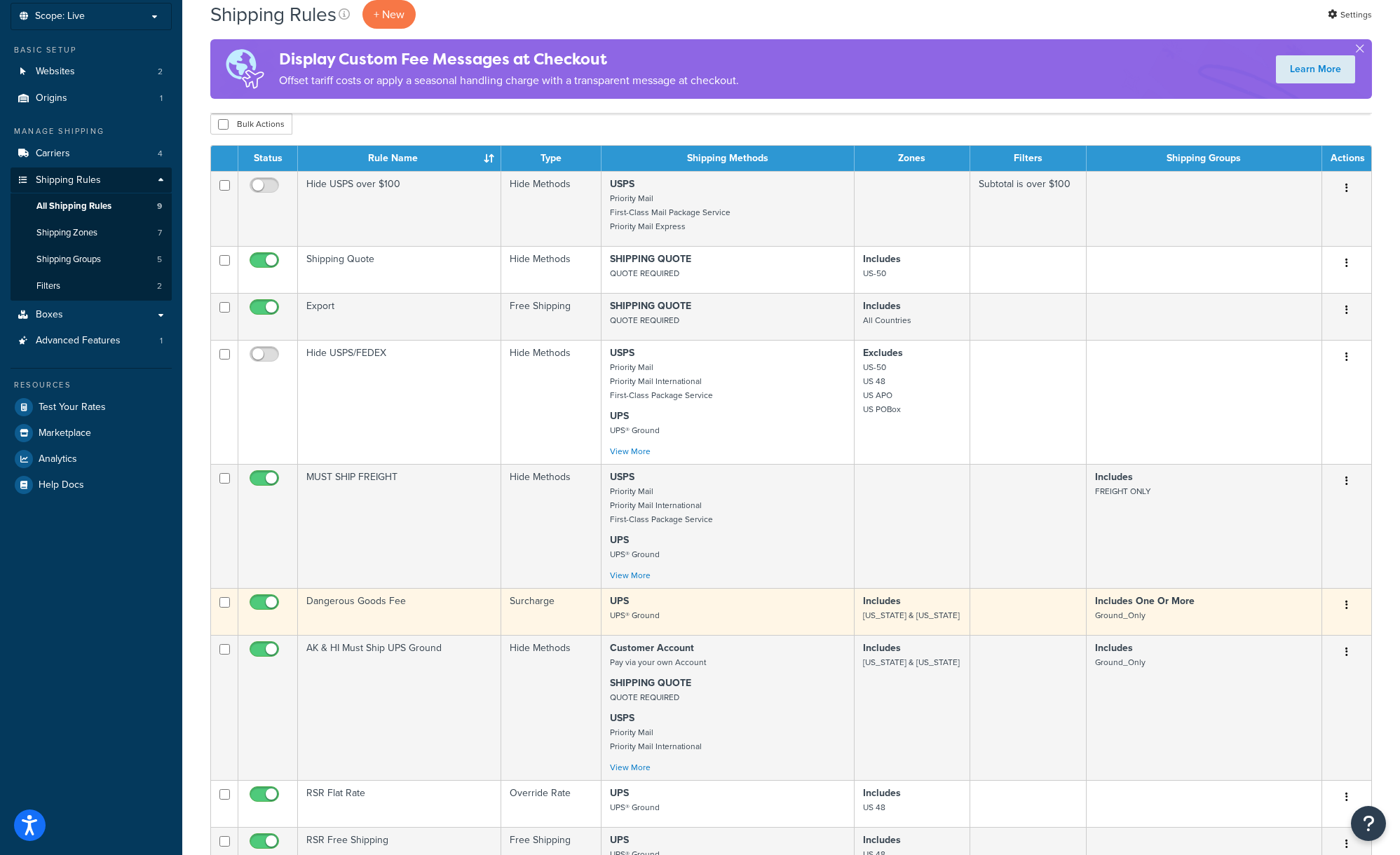
click at [410, 606] on td "Dangerous Goods Fee" at bounding box center [399, 611] width 203 height 47
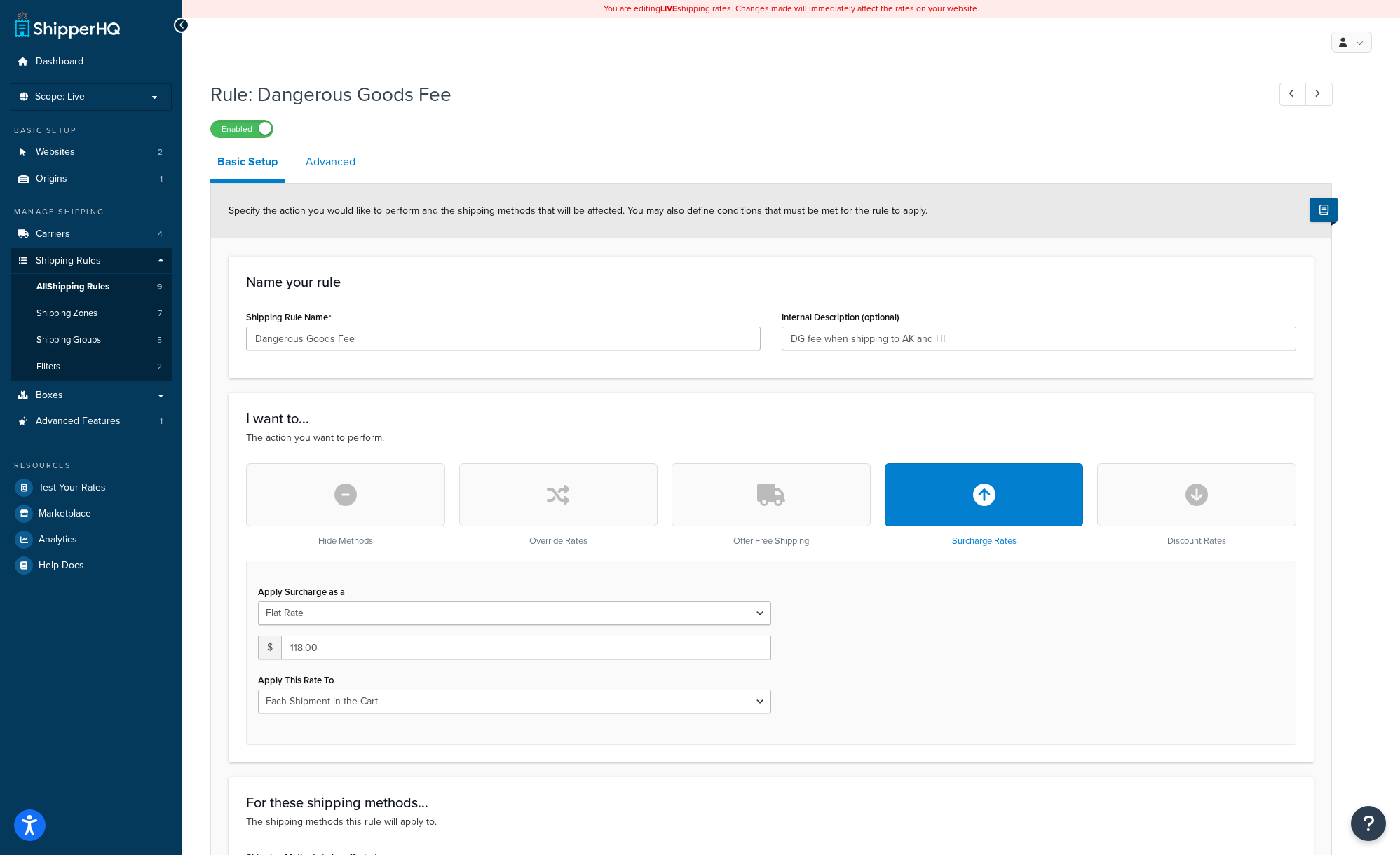
click at [336, 161] on link "Advanced" at bounding box center [330, 162] width 63 height 34
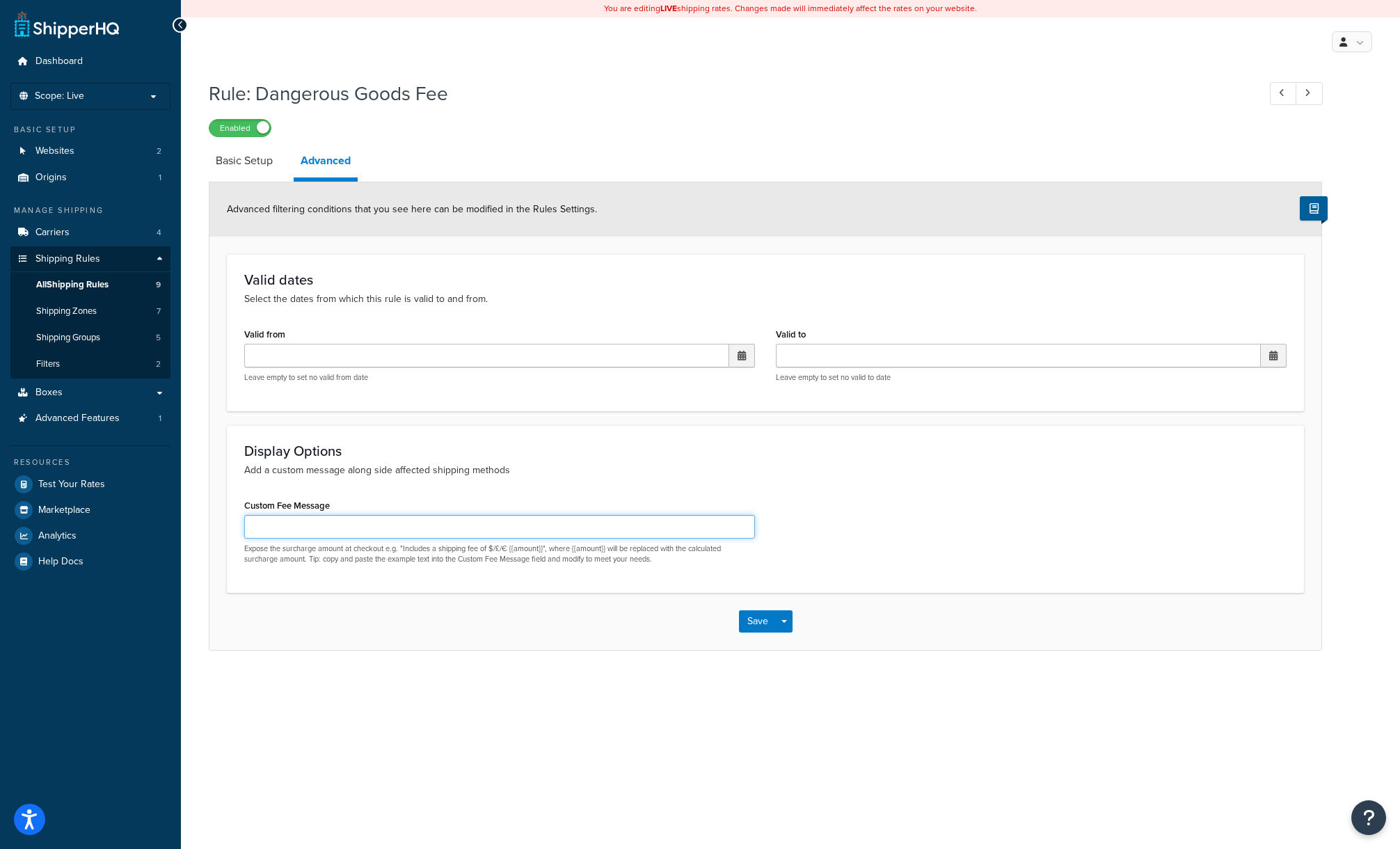
click at [341, 526] on input "Custom Fee Message" at bounding box center [499, 527] width 510 height 24
drag, startPoint x: 546, startPoint y: 596, endPoint x: 483, endPoint y: 586, distance: 63.8
click at [546, 596] on div "Save Save Dropdown Save and Edit Save and Duplicate Save and Create New" at bounding box center [765, 621] width 1112 height 57
drag, startPoint x: 402, startPoint y: 550, endPoint x: 306, endPoint y: 556, distance: 96.2
click at [306, 556] on p "Expose the surcharge amount at checkout e.g. "Includes a shipping fee of $/£/€ …" at bounding box center [499, 554] width 510 height 22
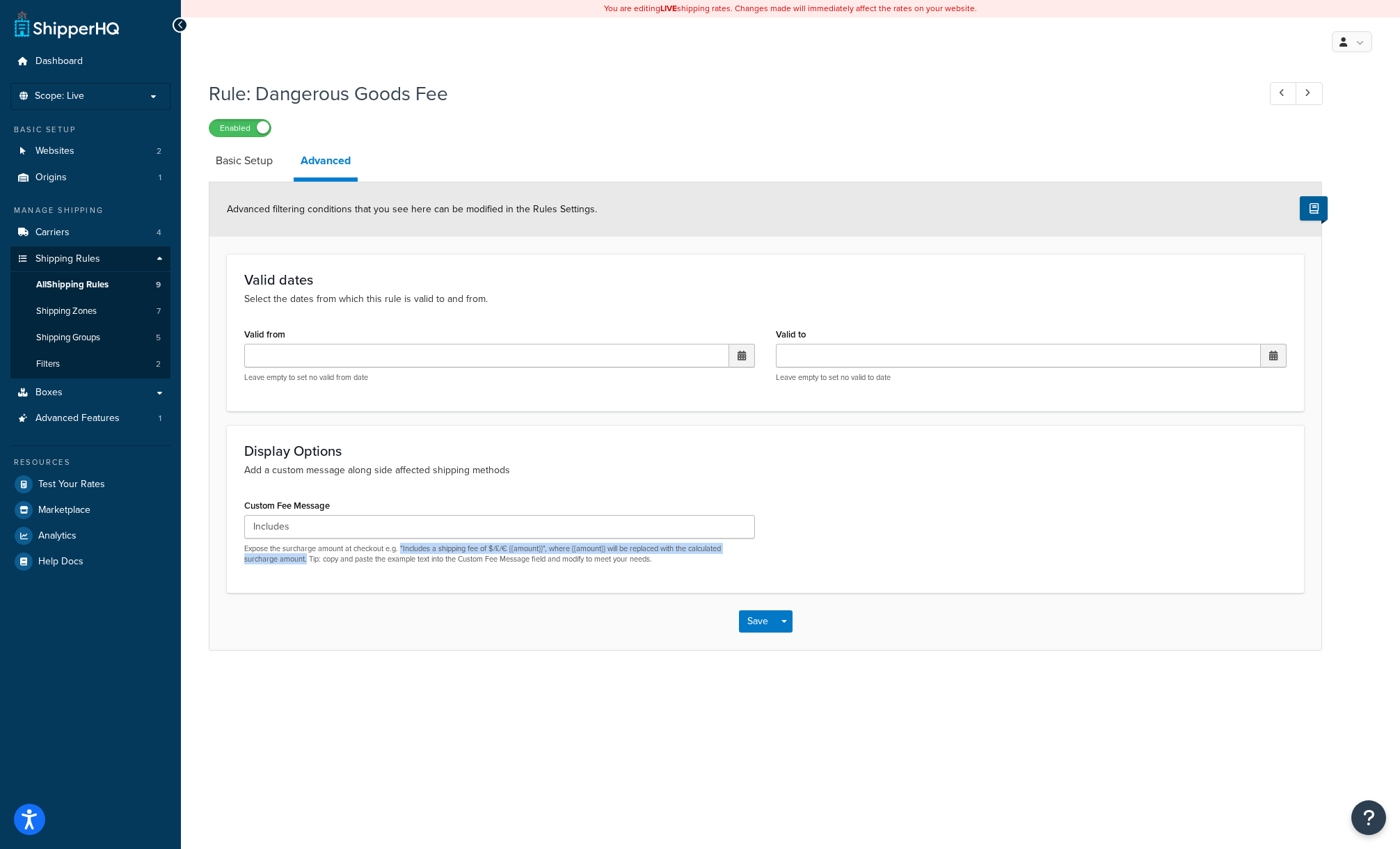
copy p ""Includes a shipping fee of $/£/€ {{amount}}", where {{amount}} will be replace…"
drag, startPoint x: 308, startPoint y: 531, endPoint x: 204, endPoint y: 524, distance: 104.2
click at [204, 524] on div "Rule: Dangerous Goods Fee Enabled Basic Setup Advanced Advanced filtering condi…" at bounding box center [791, 379] width 1219 height 612
paste input ""Includes a shipping fee of $/£/€ {{amount}}", where {{amount}} will be replace…"
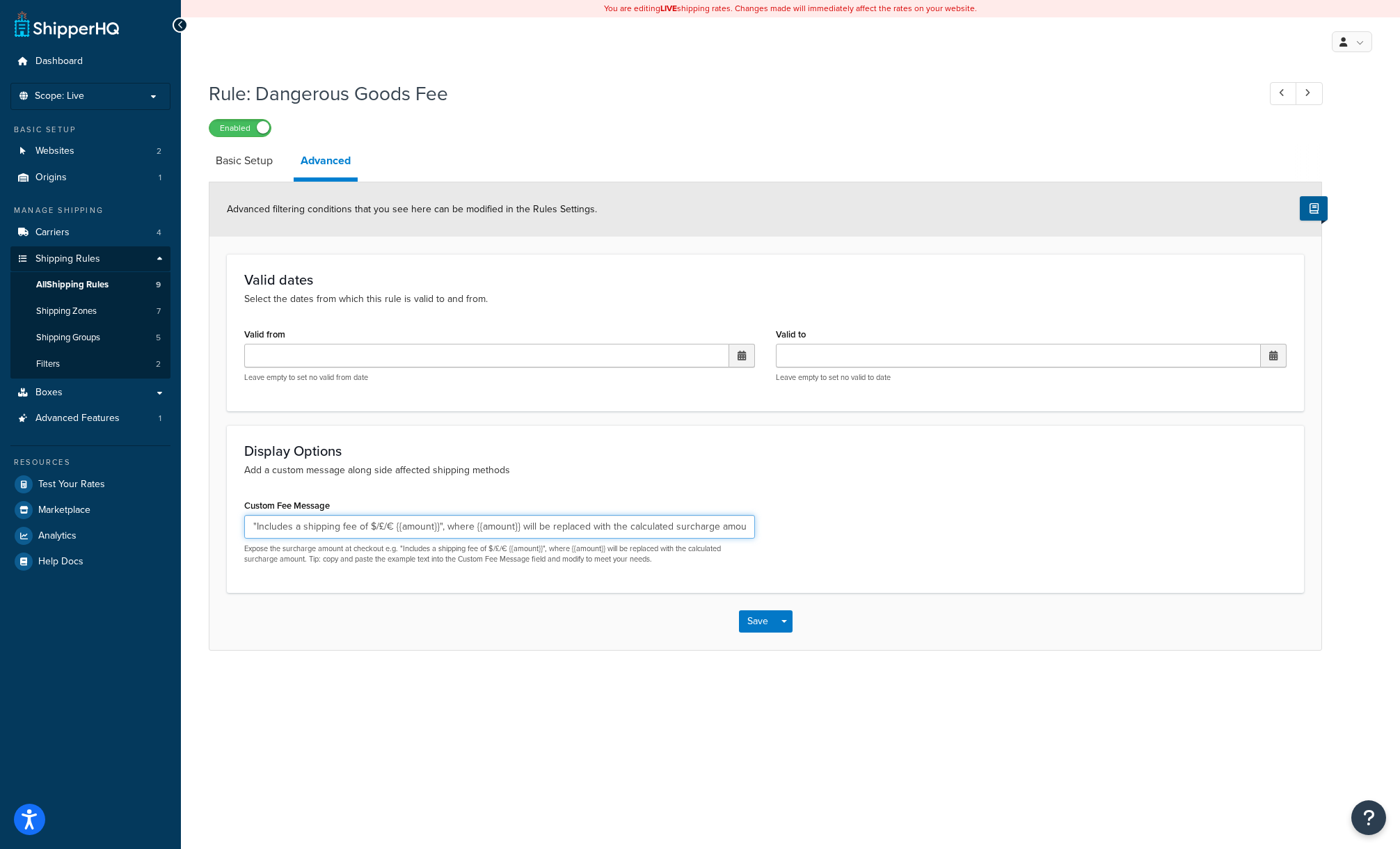
scroll to position [0, 3]
drag, startPoint x: 387, startPoint y: 526, endPoint x: 384, endPoint y: 544, distance: 18.2
click at [387, 527] on input ""Includes a shipping fee of $/£/€ {{amount}}", where {{amount}} will be replace…" at bounding box center [499, 527] width 510 height 24
drag, startPoint x: 256, startPoint y: 522, endPoint x: 237, endPoint y: 522, distance: 19.0
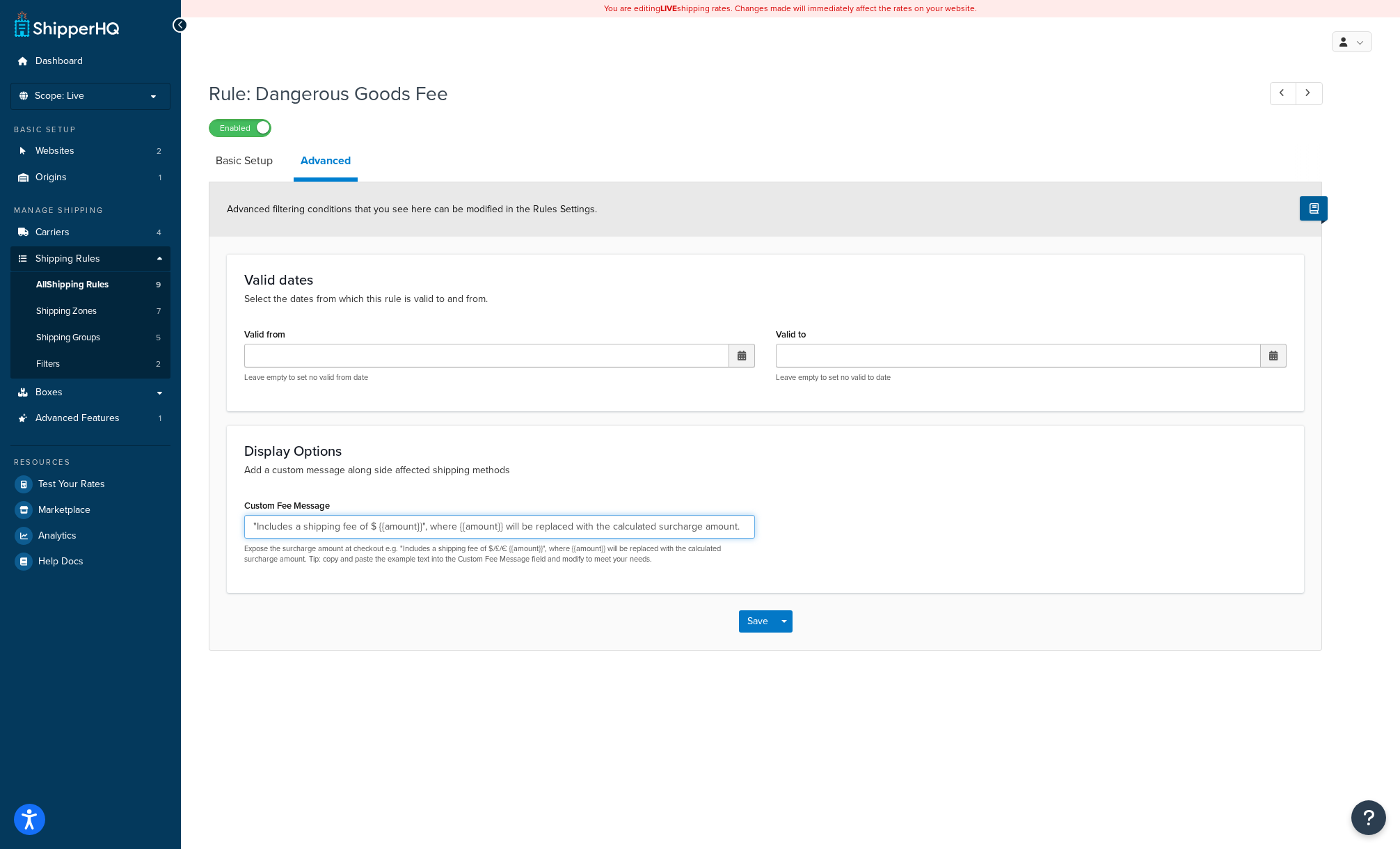
click at [238, 523] on div "Custom Fee Message "Includes a shipping fee of $ {{amount}}", where {{amount}} …" at bounding box center [499, 535] width 531 height 80
drag, startPoint x: 298, startPoint y: 527, endPoint x: 787, endPoint y: 532, distance: 489.0
click at [786, 532] on div "Custom Fee Message Includes a shipping fee of $ {{amount}}", where {{amount}} w…" at bounding box center [765, 535] width 1063 height 80
type input ""Includes a Dangerous Goods Fee of $118""
click at [760, 618] on button "Save" at bounding box center [757, 621] width 38 height 23
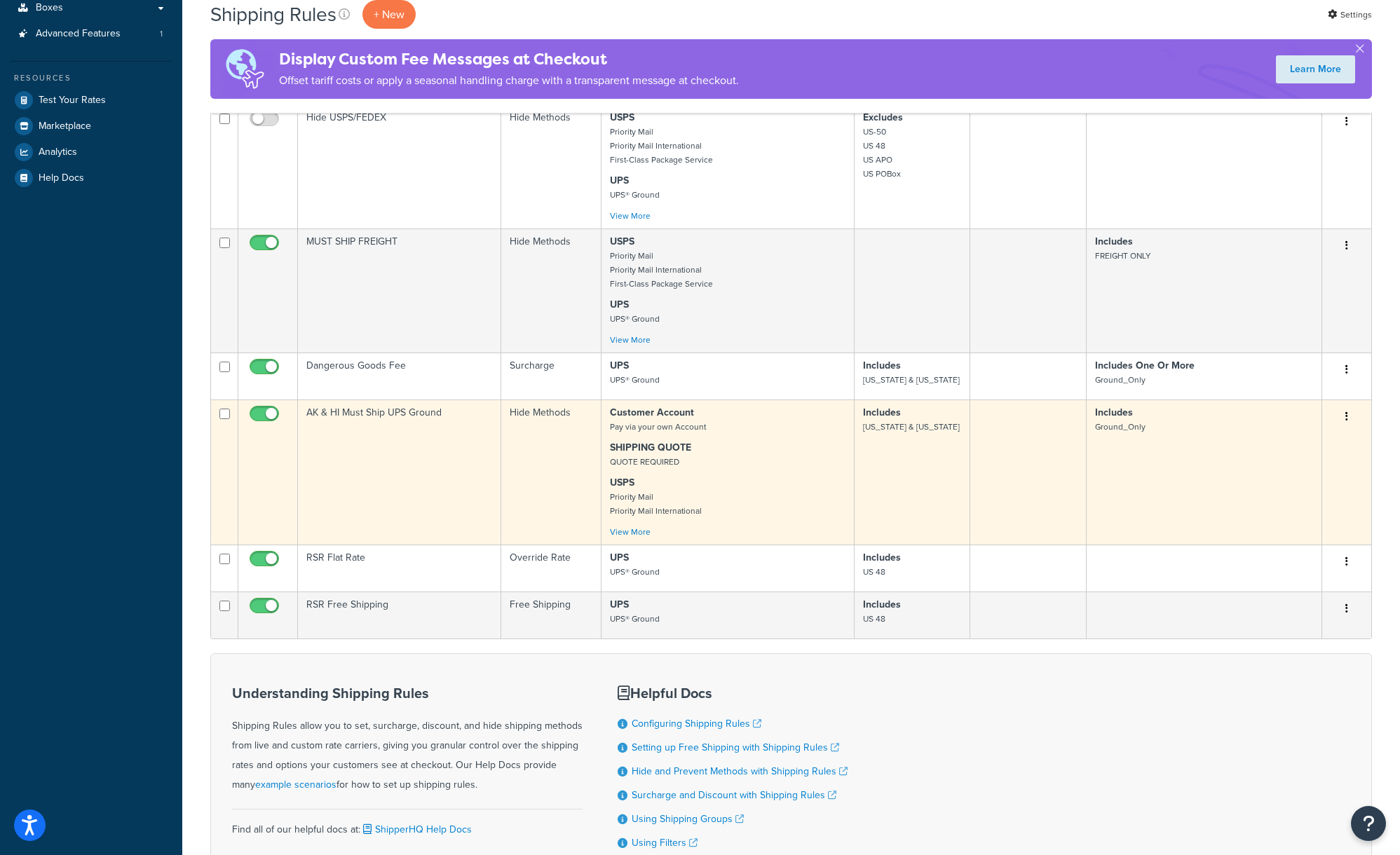
scroll to position [408, 0]
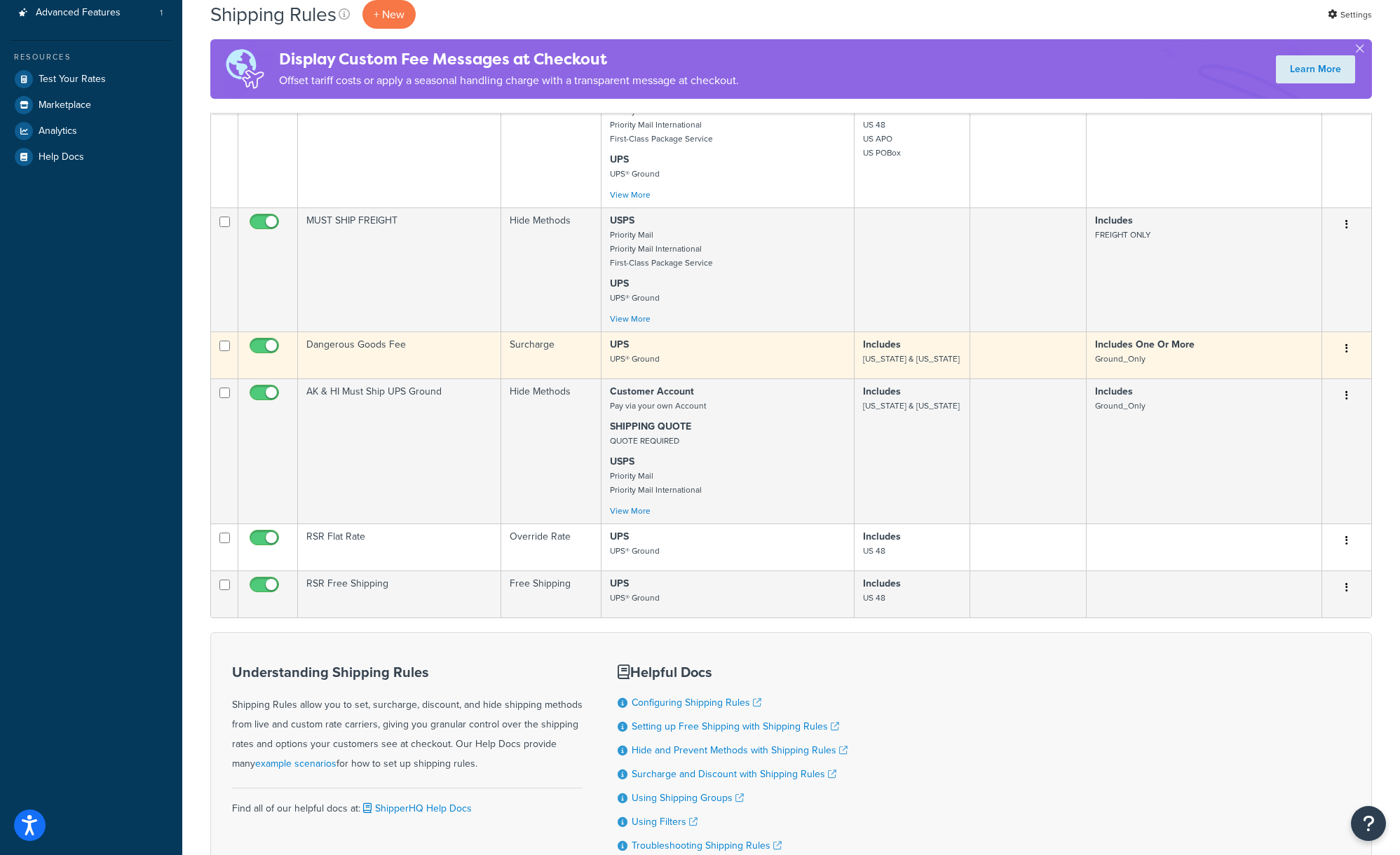
click at [411, 350] on td "Dangerous Goods Fee" at bounding box center [399, 355] width 203 height 47
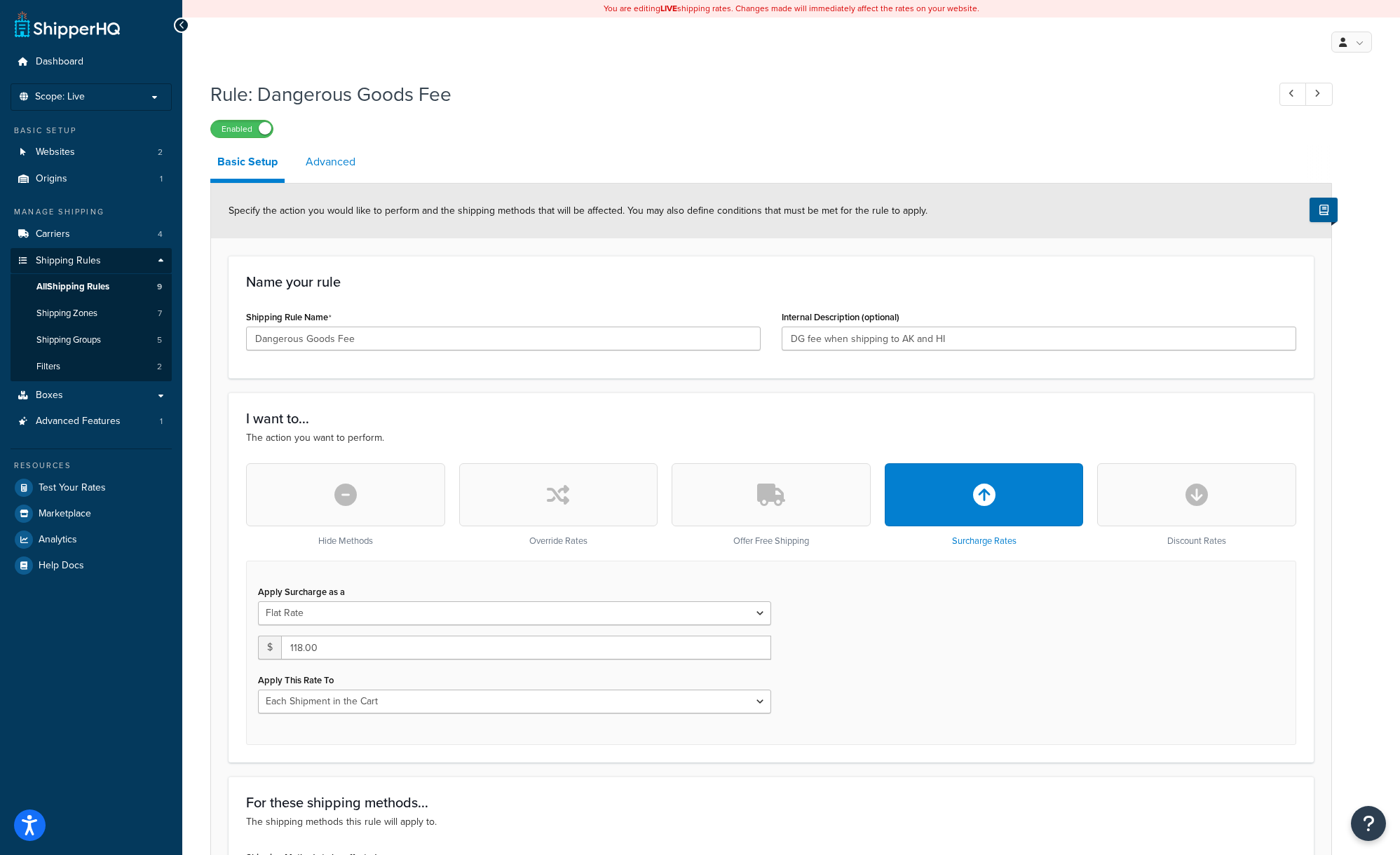
click at [340, 156] on link "Advanced" at bounding box center [330, 162] width 63 height 34
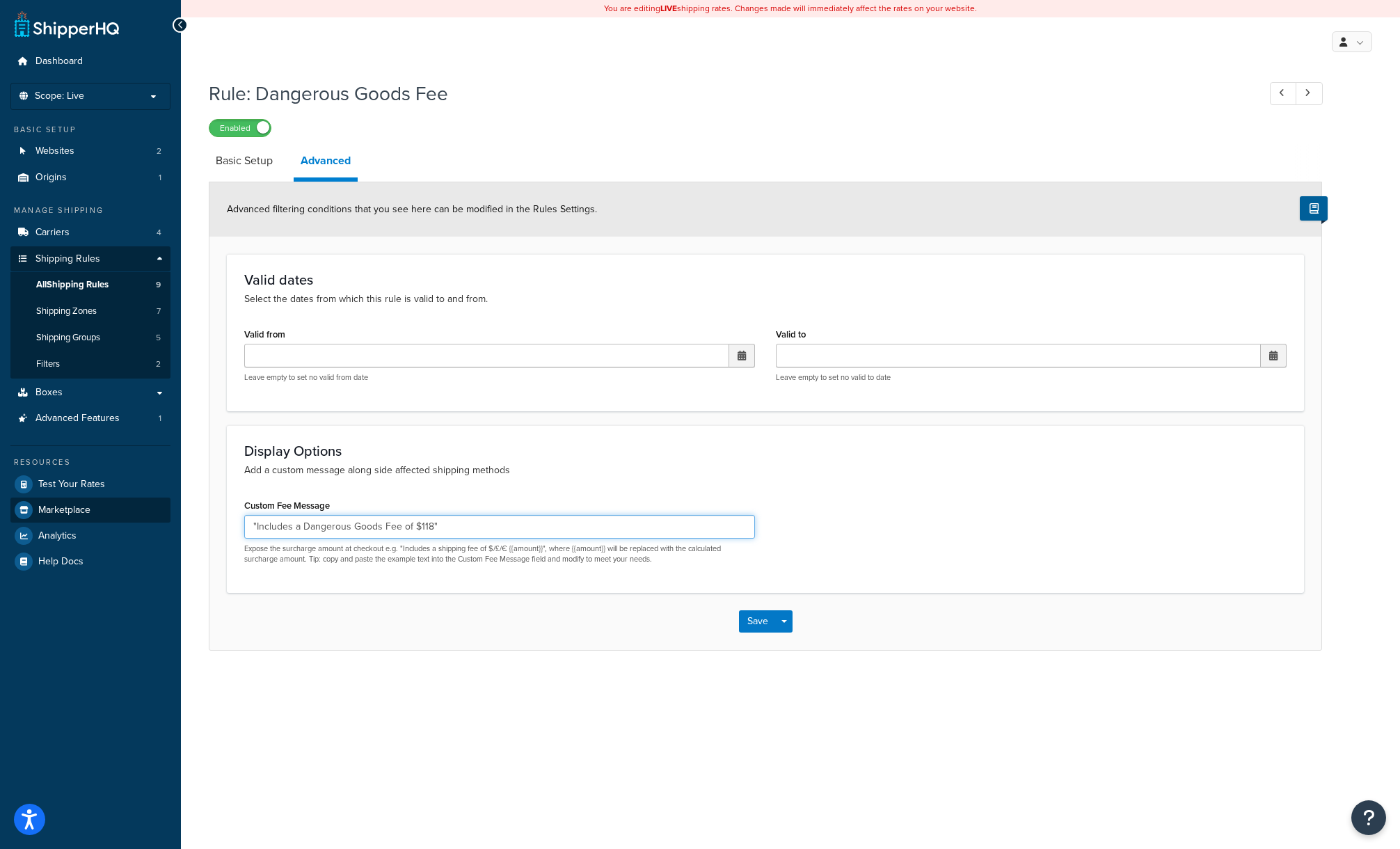
drag, startPoint x: 451, startPoint y: 530, endPoint x: 160, endPoint y: 506, distance: 292.0
click at [161, 506] on div "Dashboard Scope: Live Basic Setup Websites 2 Origins 1 Manage Shipping Carriers…" at bounding box center [700, 424] width 1400 height 849
click at [765, 626] on button "Save" at bounding box center [757, 621] width 38 height 23
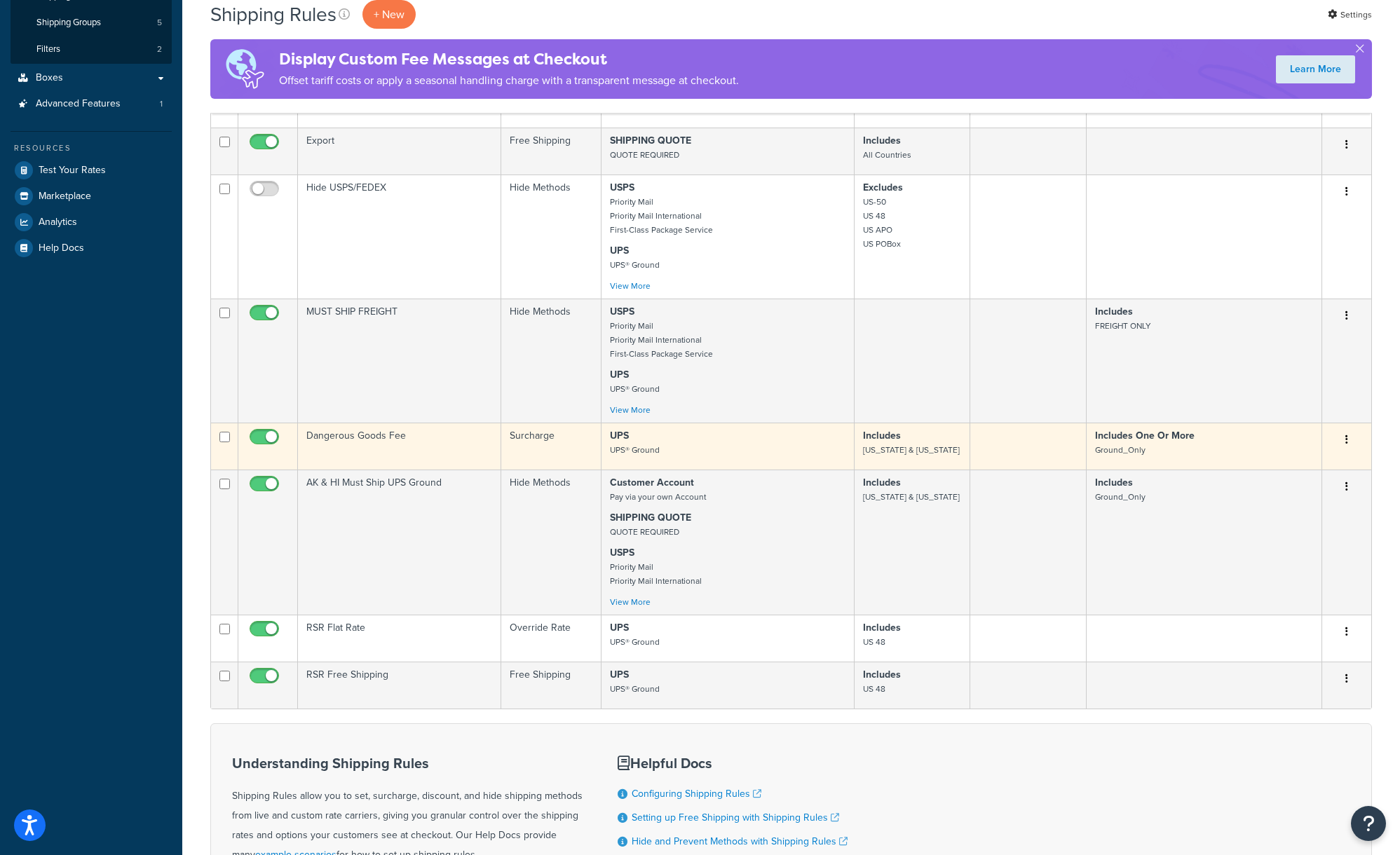
scroll to position [318, 0]
click at [717, 456] on p "UPS UPS® Ground" at bounding box center [727, 441] width 235 height 28
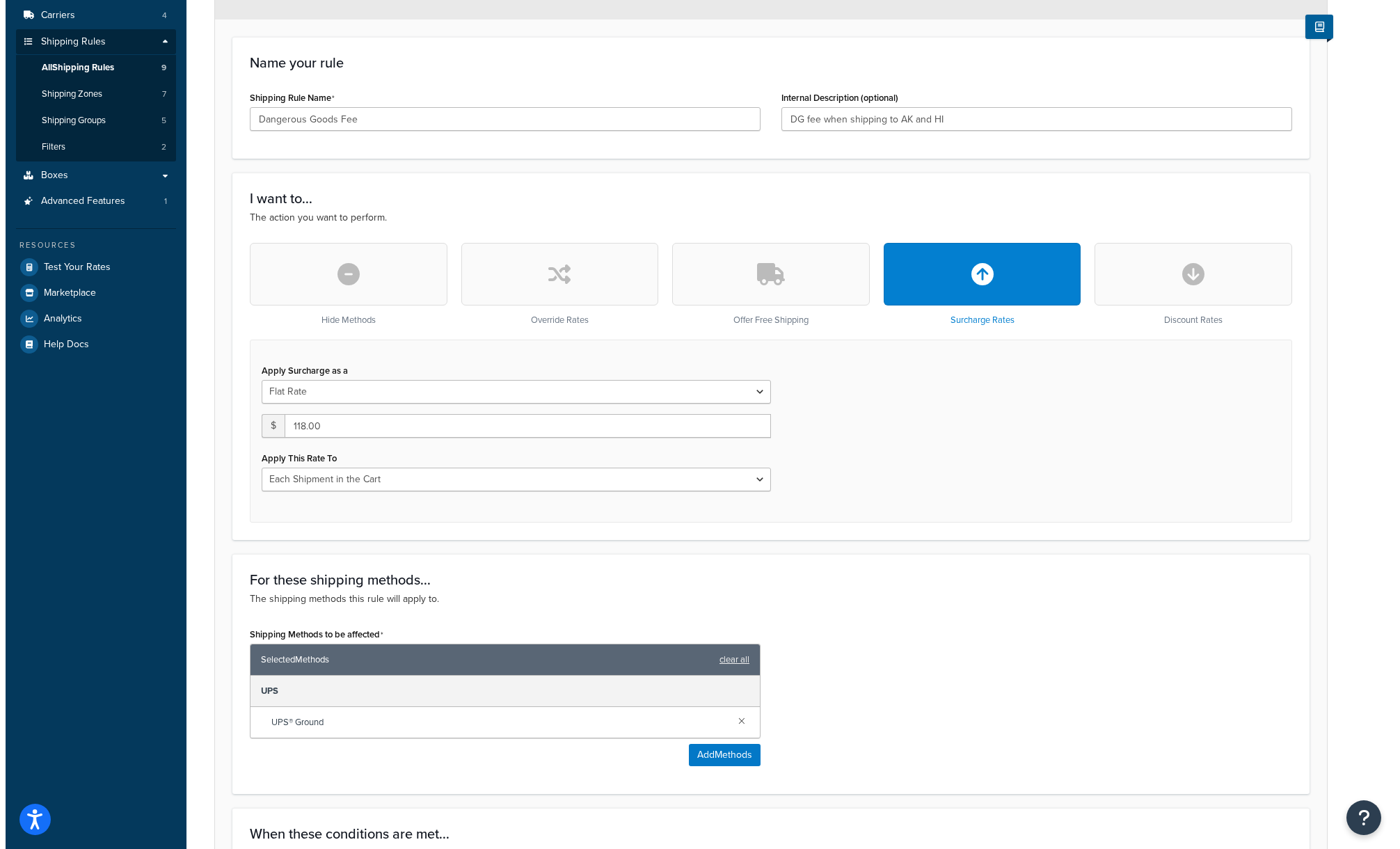
scroll to position [330, 0]
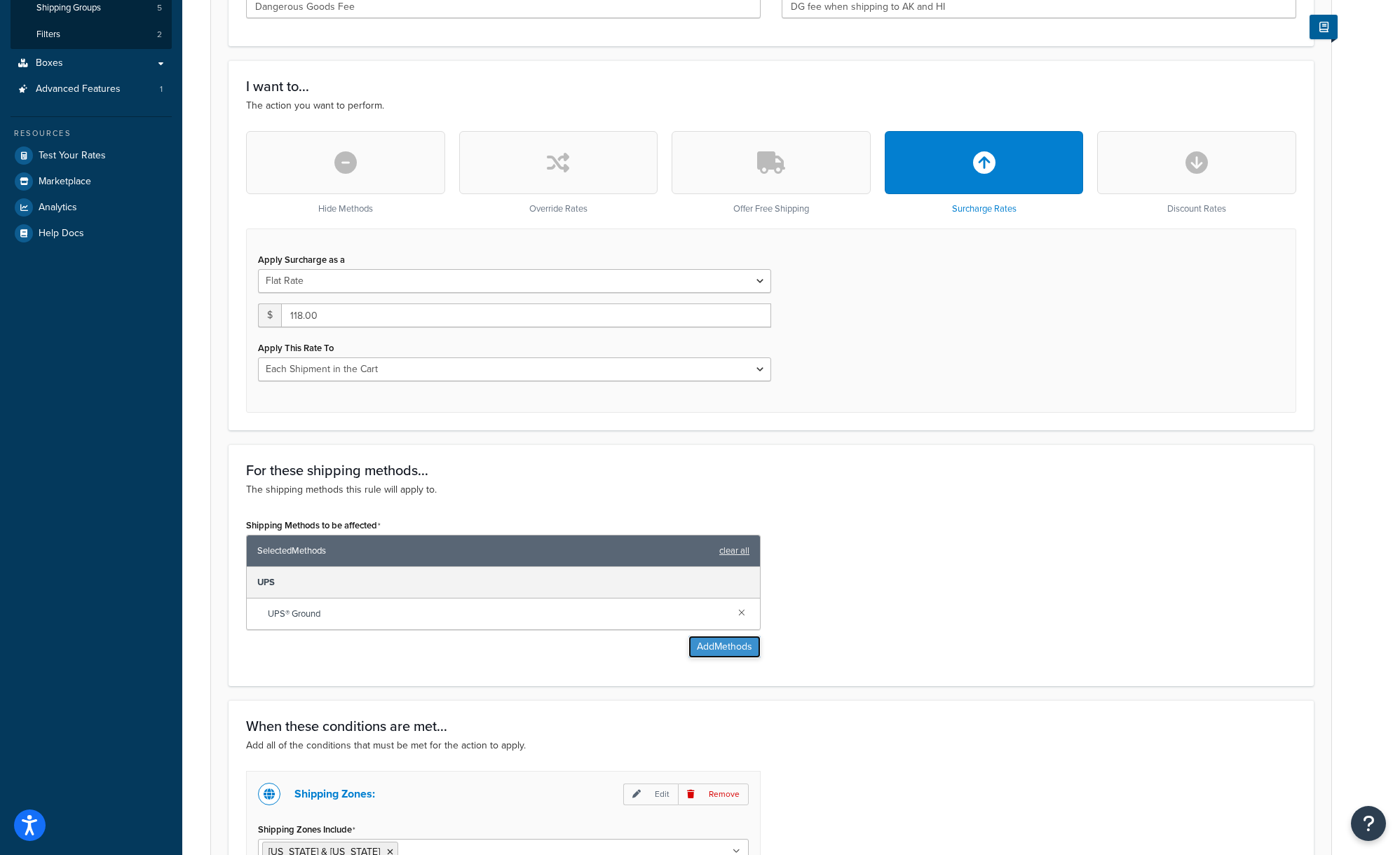
click at [725, 656] on button "Add Methods" at bounding box center [724, 647] width 72 height 23
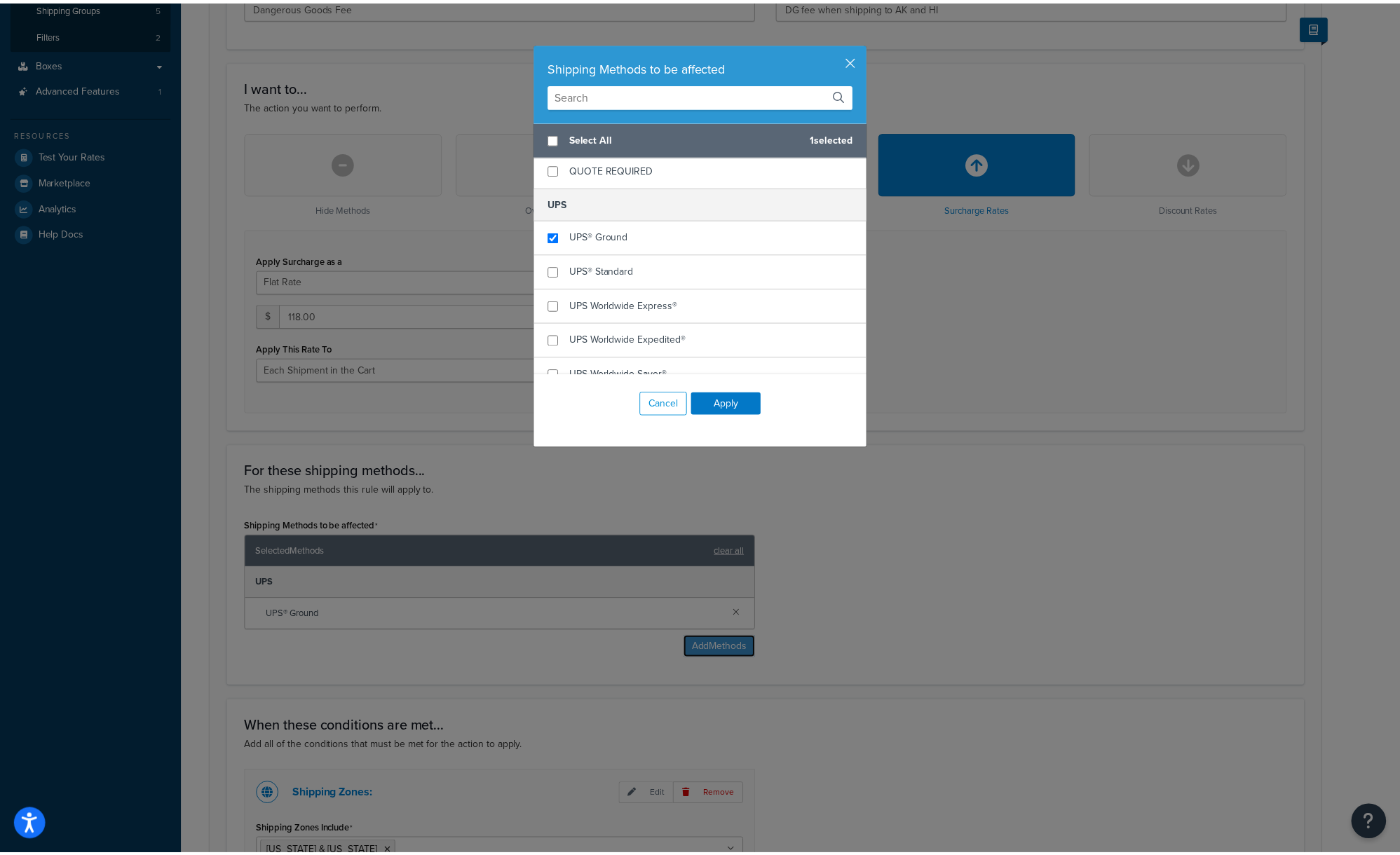
scroll to position [0, 0]
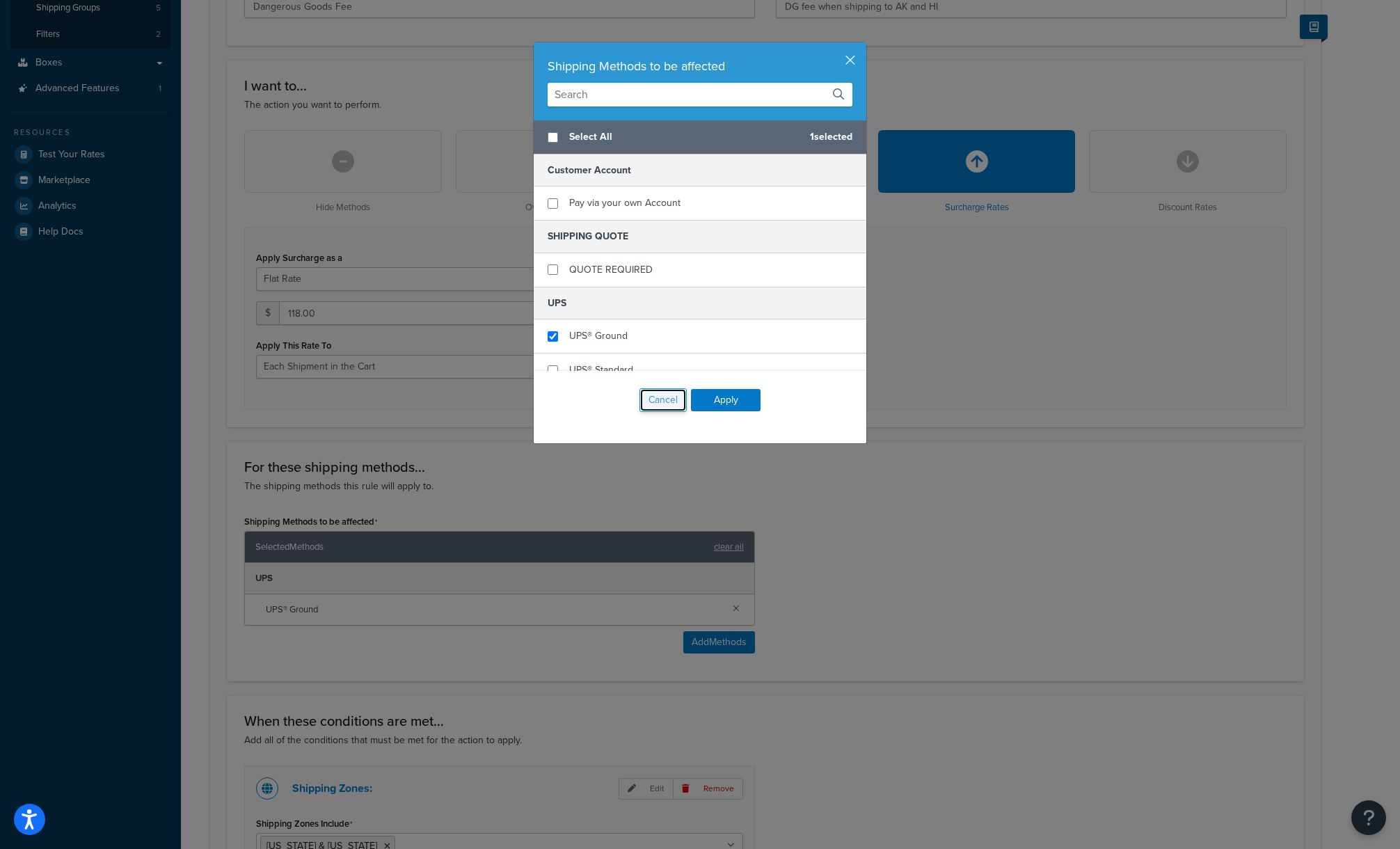
click at [648, 405] on button "Cancel" at bounding box center [663, 400] width 47 height 24
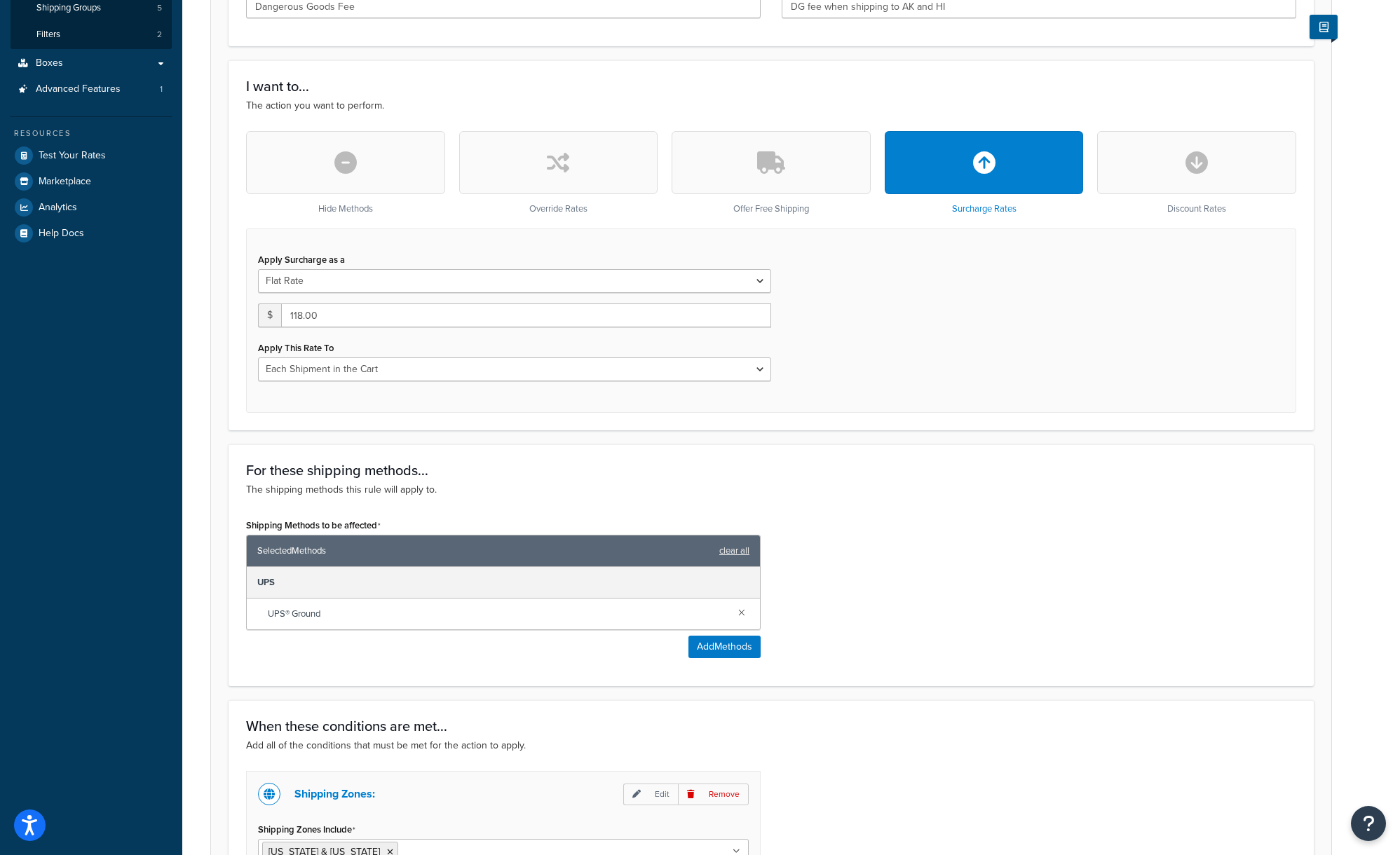
click at [798, 435] on form "Specify the action you would like to perform and the shipping methods that will…" at bounding box center [771, 485] width 1121 height 1268
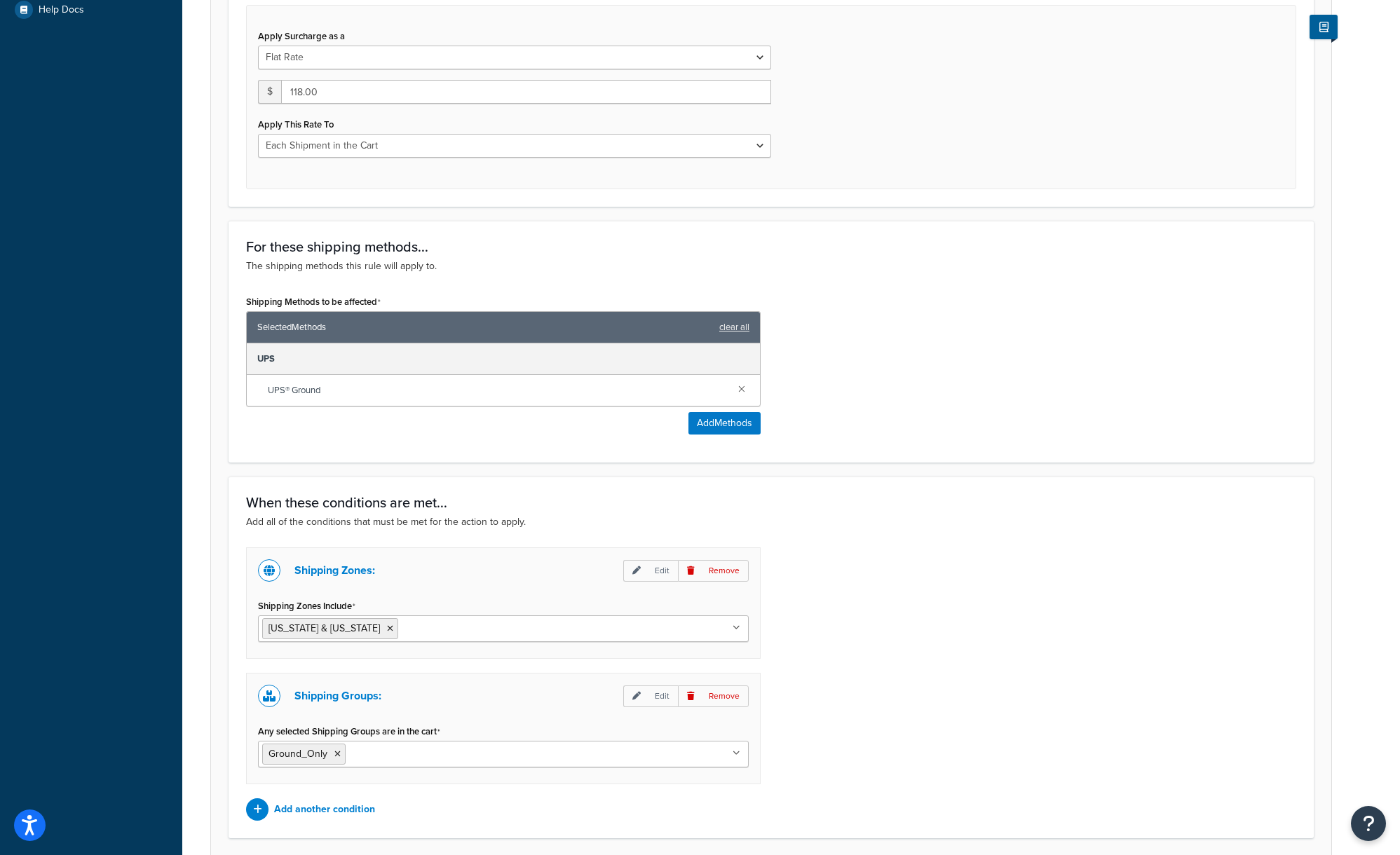
scroll to position [668, 0]
